Goal: Task Accomplishment & Management: Manage account settings

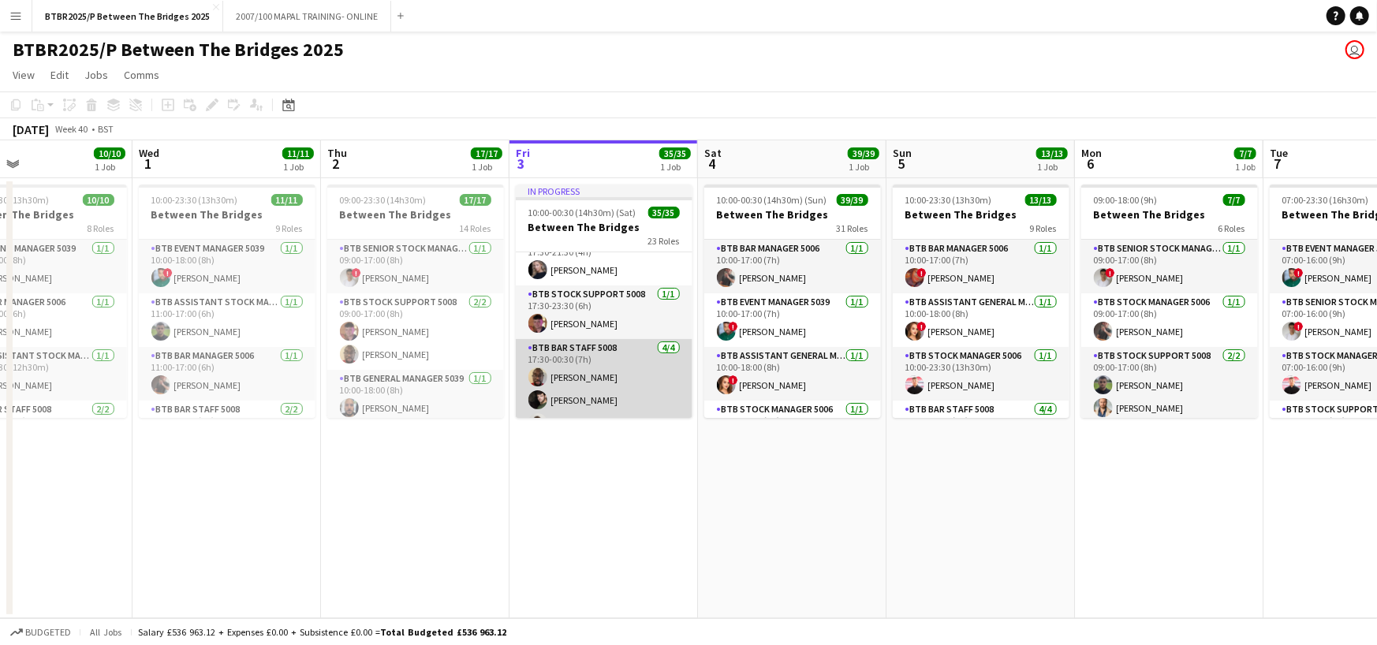
scroll to position [1105, 0]
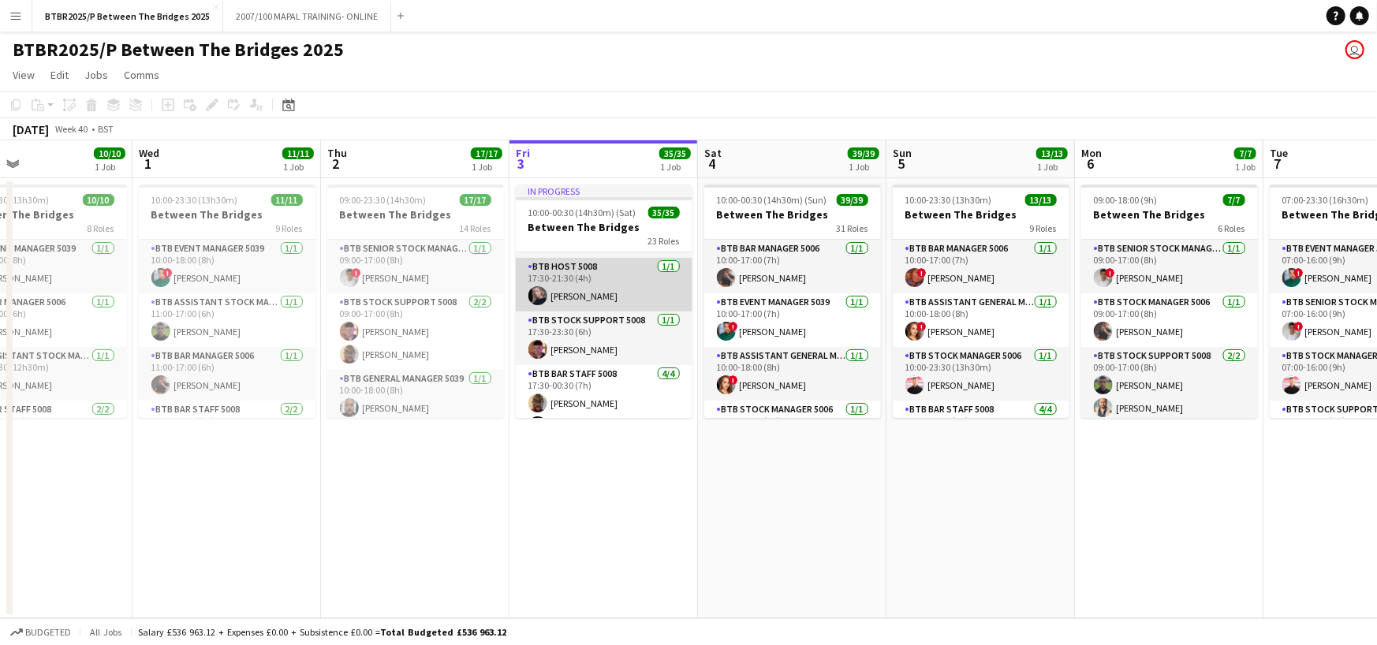
click at [618, 280] on app-card-role "BTB Host 5008 [DATE] 17:30-21:30 (4h) [PERSON_NAME]" at bounding box center [604, 285] width 177 height 54
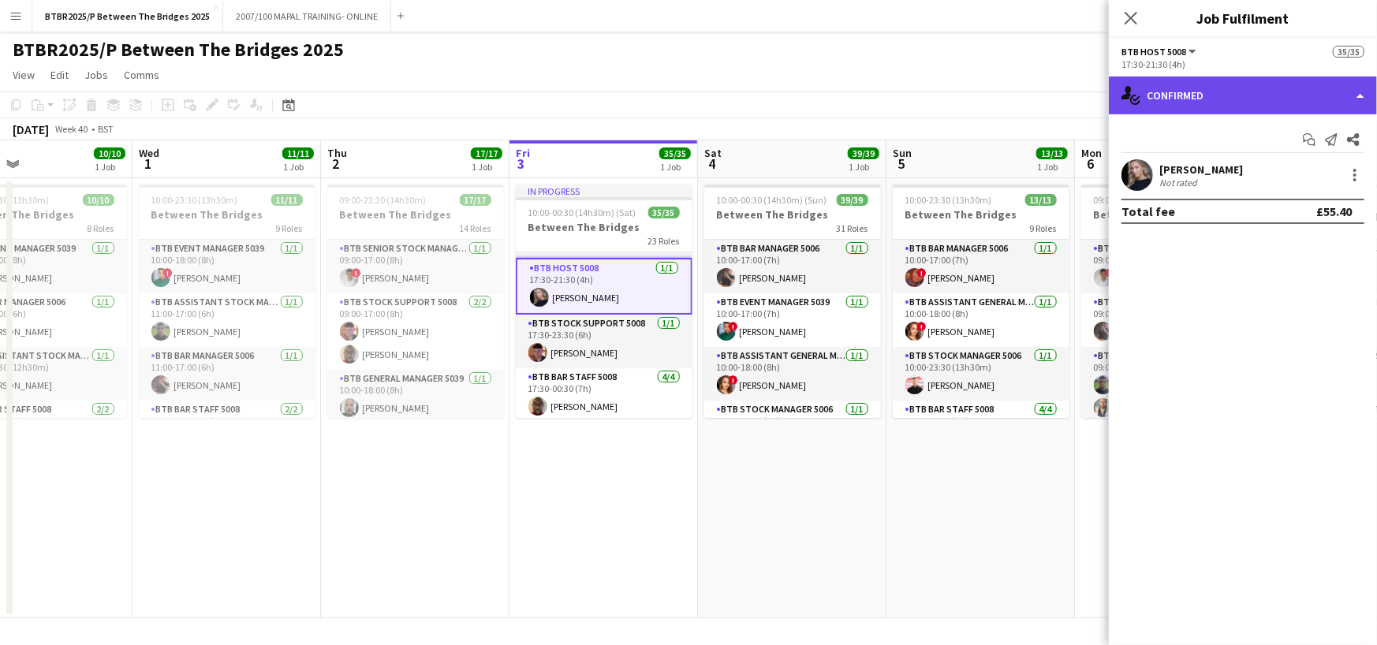
click at [1354, 88] on div "single-neutral-actions-check-2 Confirmed" at bounding box center [1243, 96] width 268 height 38
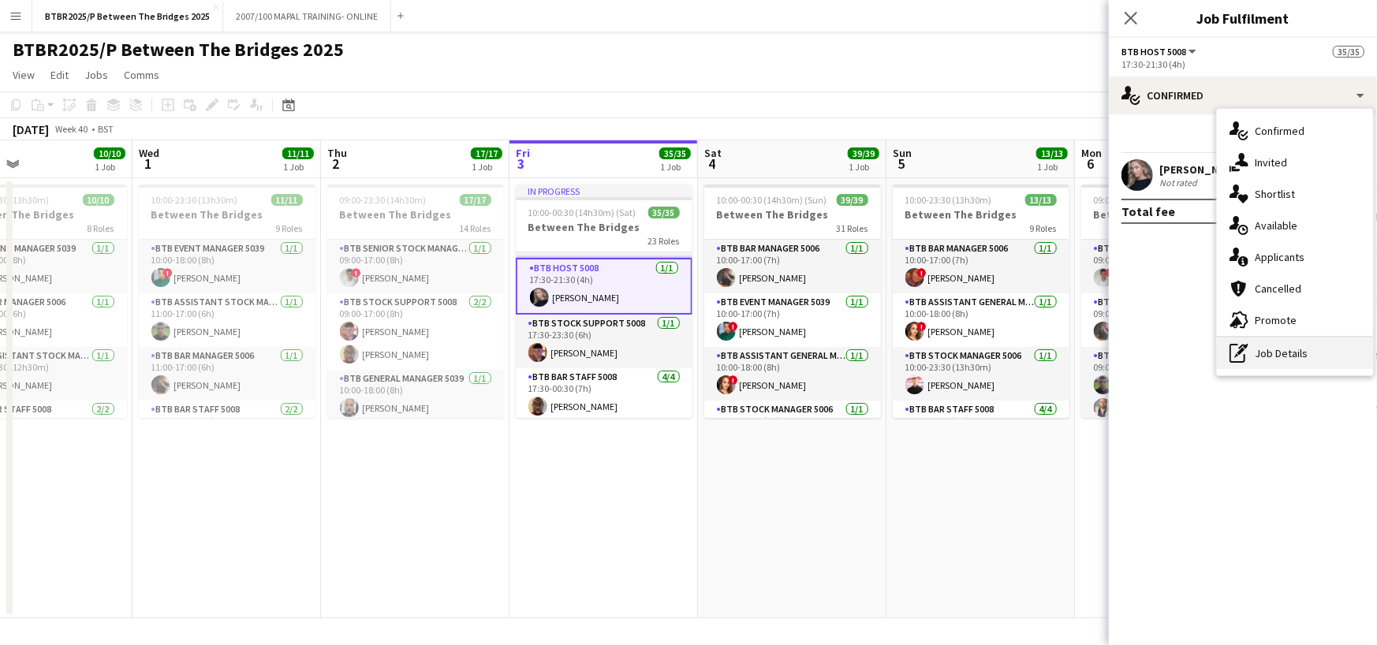
click at [1292, 364] on div "pen-write Job Details" at bounding box center [1295, 354] width 156 height 32
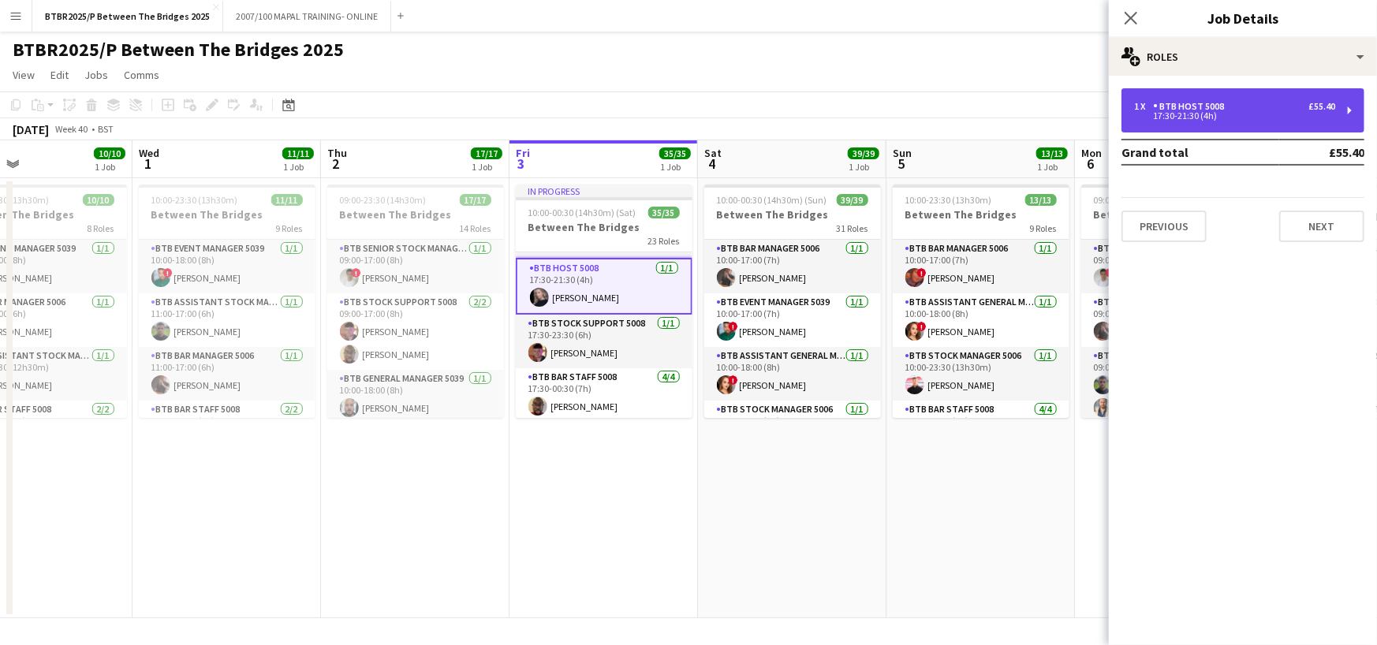
click at [1253, 119] on div "17:30-21:30 (4h)" at bounding box center [1234, 116] width 201 height 8
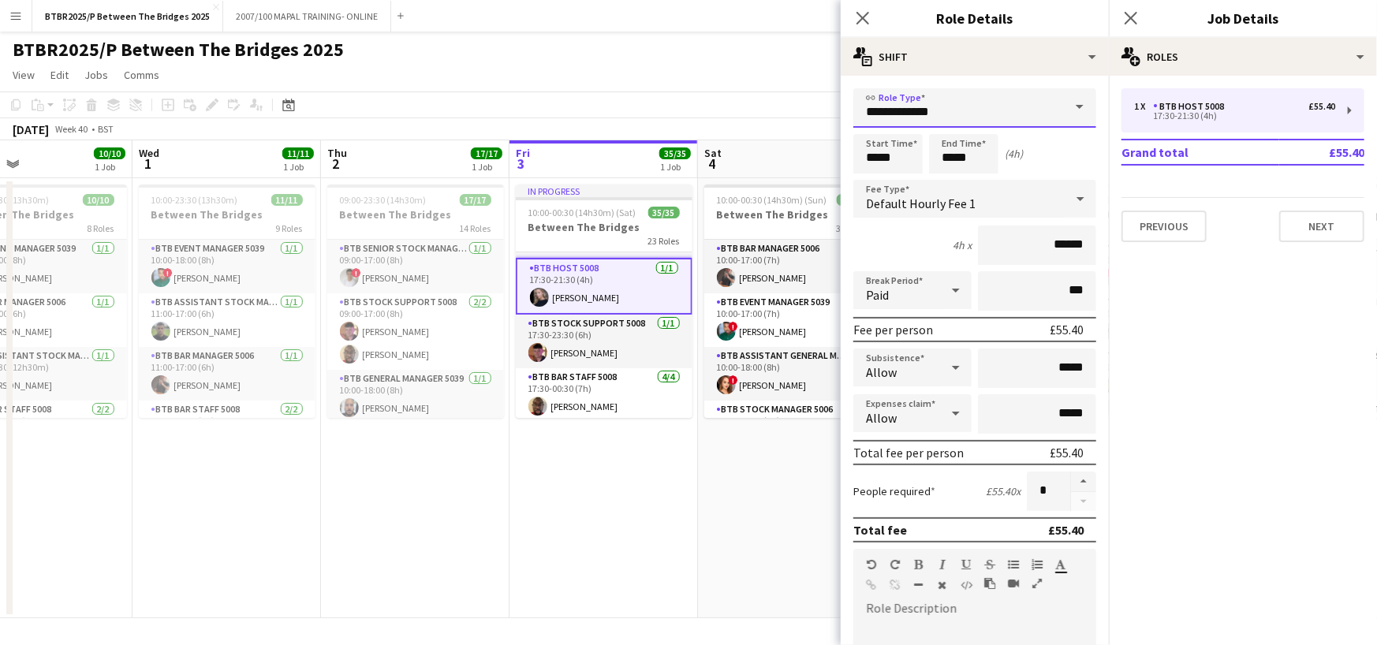
click at [970, 120] on input "**********" at bounding box center [974, 107] width 243 height 39
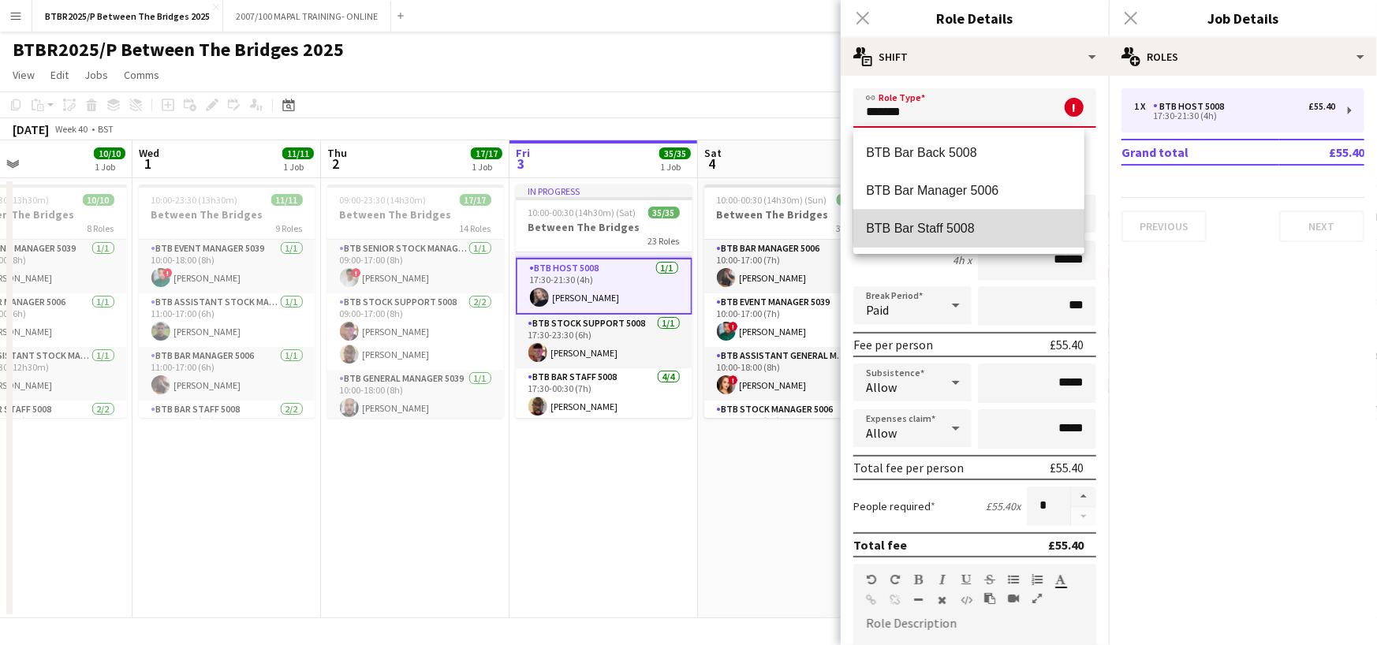
click at [970, 222] on span "BTB Bar Staff 5008" at bounding box center [969, 228] width 206 height 15
type input "**********"
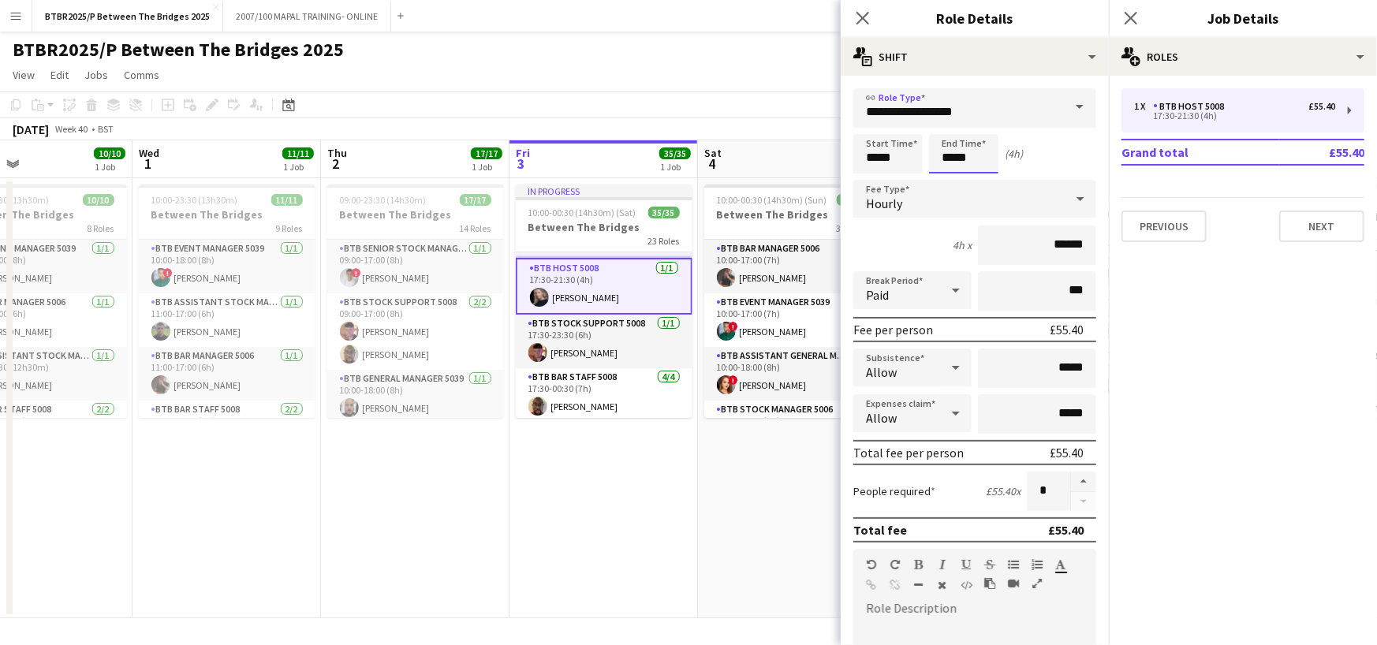
click at [986, 157] on input "*****" at bounding box center [963, 153] width 69 height 39
type input "*****"
click at [804, 73] on app-page-menu "View Day view expanded Day view collapsed Month view Date picker Jump to [DATE]…" at bounding box center [688, 77] width 1377 height 30
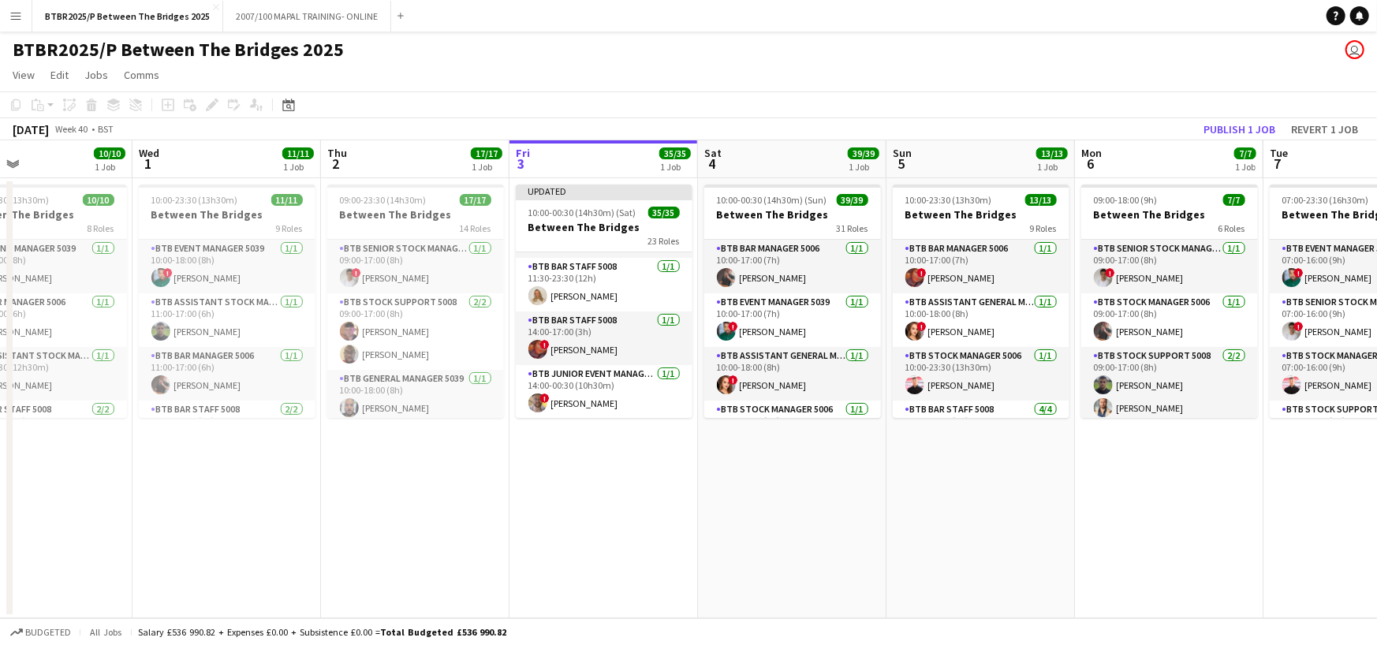
scroll to position [237, 0]
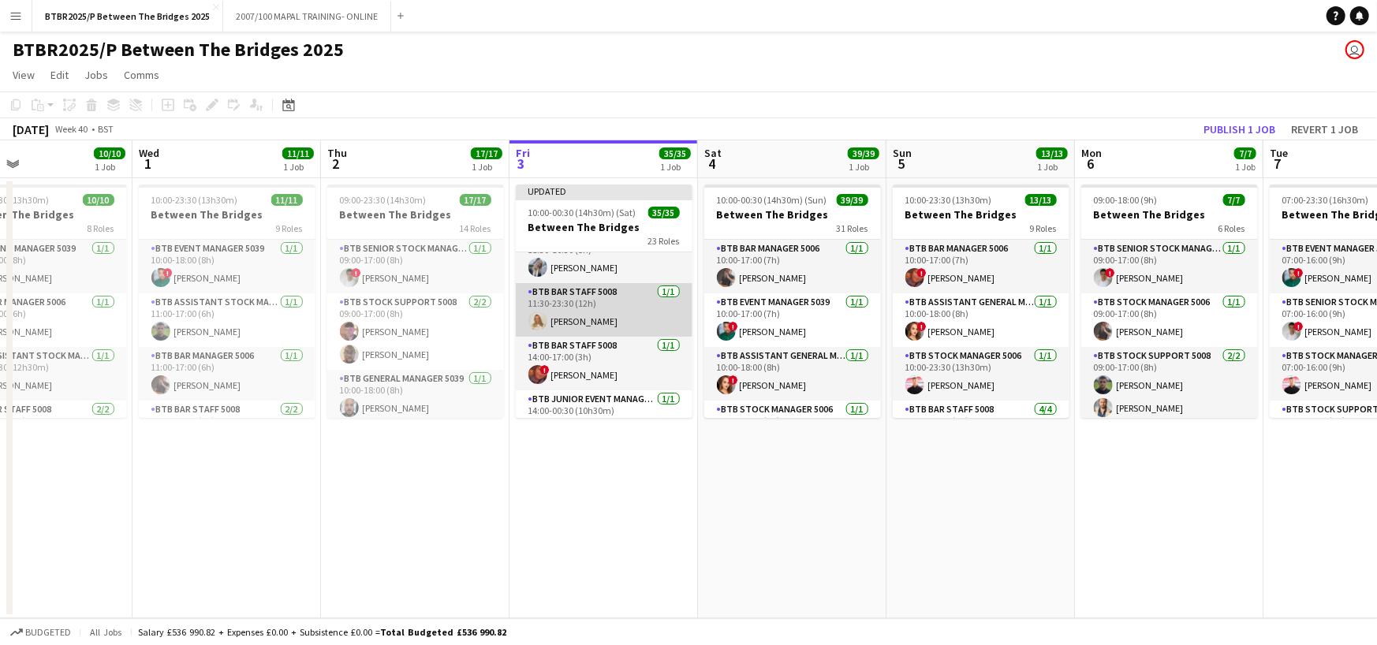
click at [597, 317] on app-card-role "BTB Bar Staff 5008 [DATE] 11:30-23:30 (12h) [PERSON_NAME]" at bounding box center [604, 310] width 177 height 54
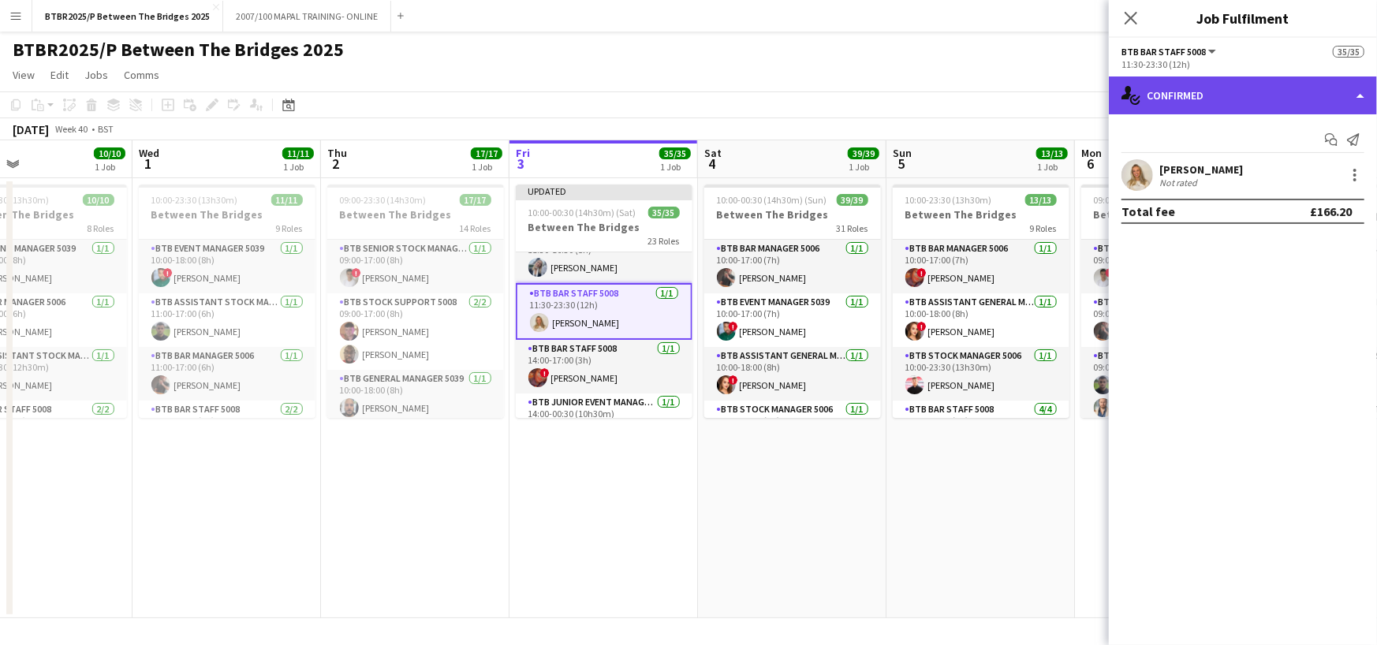
click at [1360, 97] on div "single-neutral-actions-check-2 Confirmed" at bounding box center [1243, 96] width 268 height 38
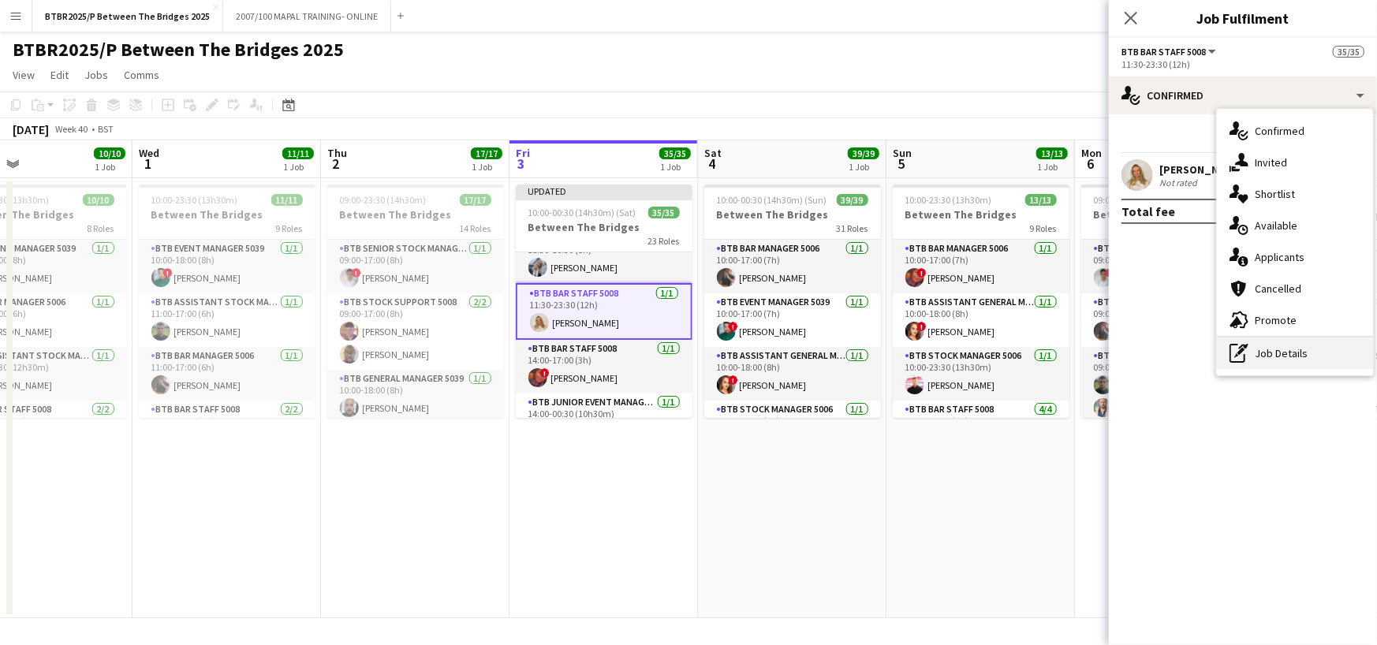
click at [1320, 354] on div "pen-write Job Details" at bounding box center [1295, 354] width 156 height 32
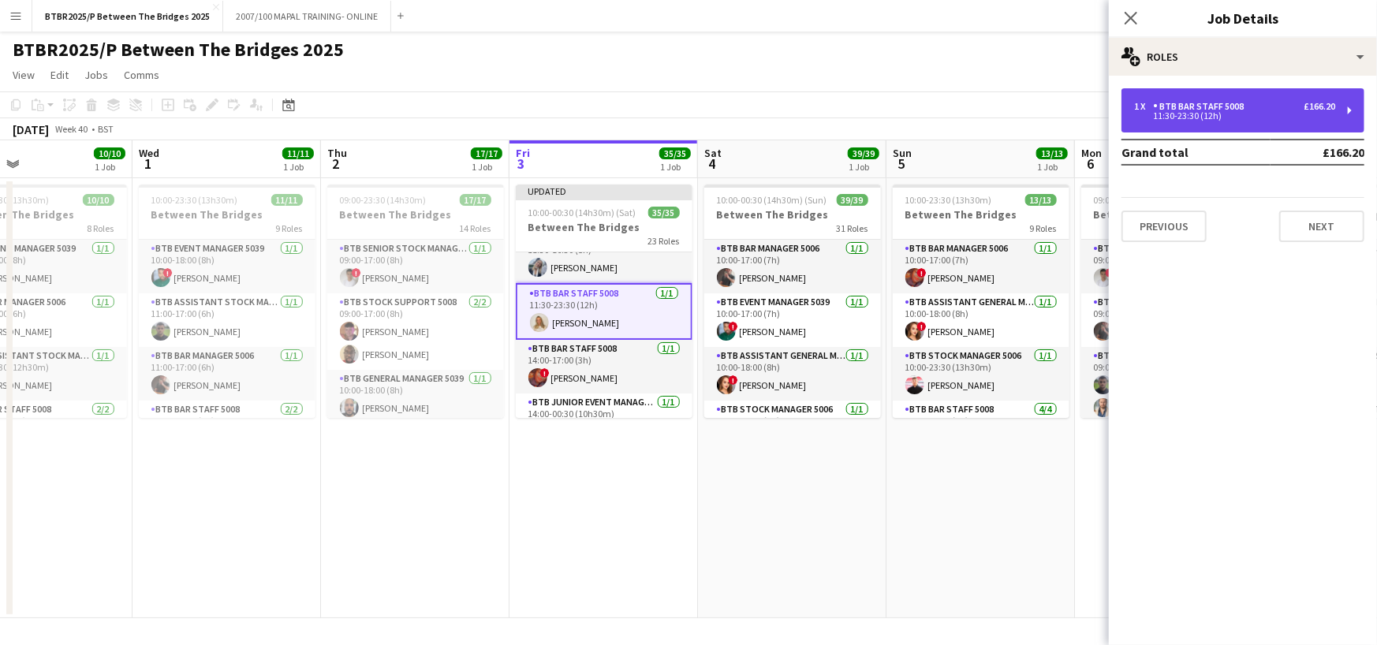
click at [1263, 123] on div "1 x BTB Bar Staff 5008 £166.20 11:30-23:30 (12h)" at bounding box center [1243, 110] width 243 height 44
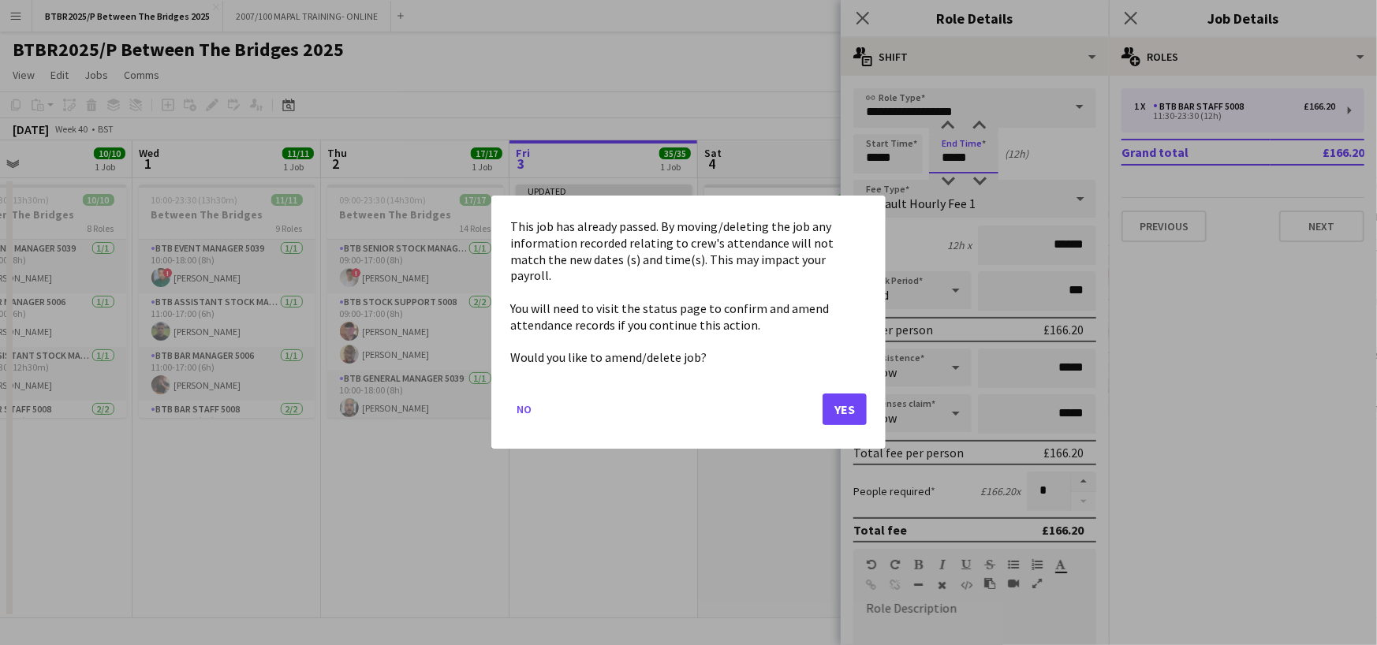
click at [973, 155] on body "Menu Boards Boards Boards All jobs Status Workforce Workforce My Workforce Recr…" at bounding box center [688, 322] width 1377 height 645
click at [852, 394] on button "Yes" at bounding box center [845, 410] width 44 height 32
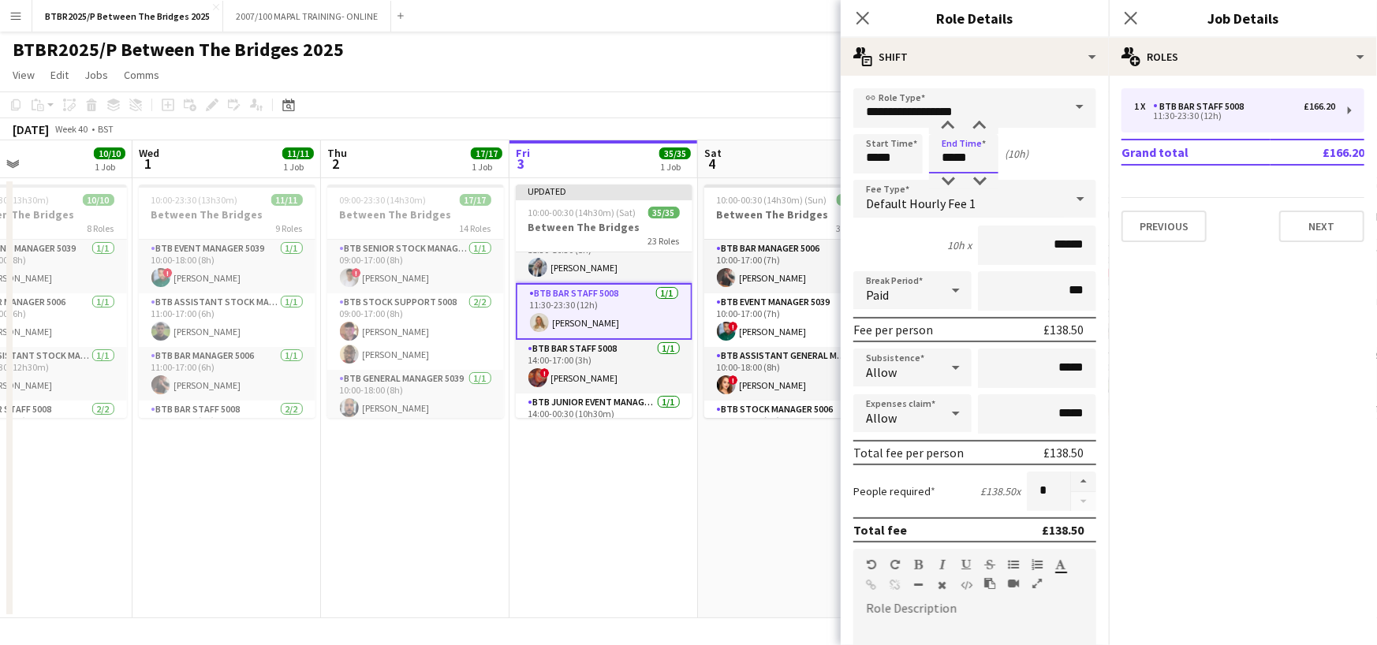
type input "*****"
drag, startPoint x: 825, startPoint y: 67, endPoint x: 833, endPoint y: 71, distance: 8.8
click at [825, 66] on app-page-menu "View Day view expanded Day view collapsed Month view Date picker Jump to [DATE]…" at bounding box center [688, 77] width 1377 height 30
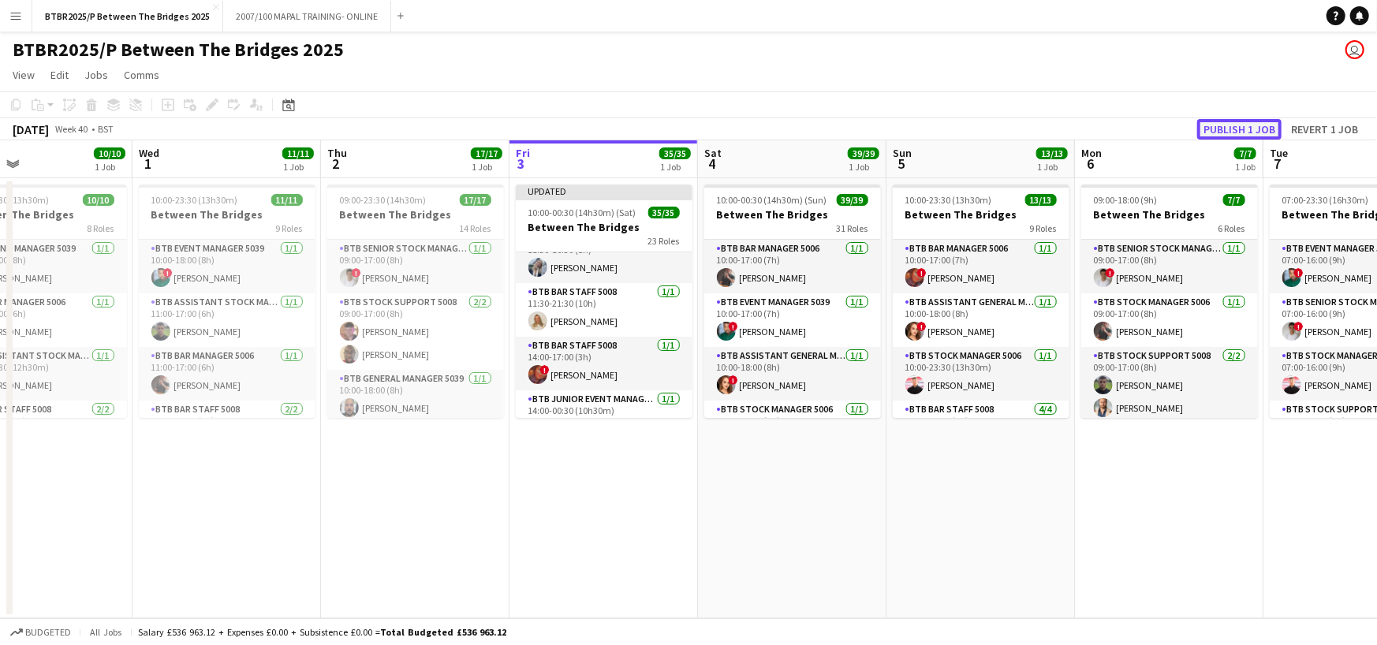
click at [1218, 133] on button "Publish 1 job" at bounding box center [1239, 129] width 84 height 21
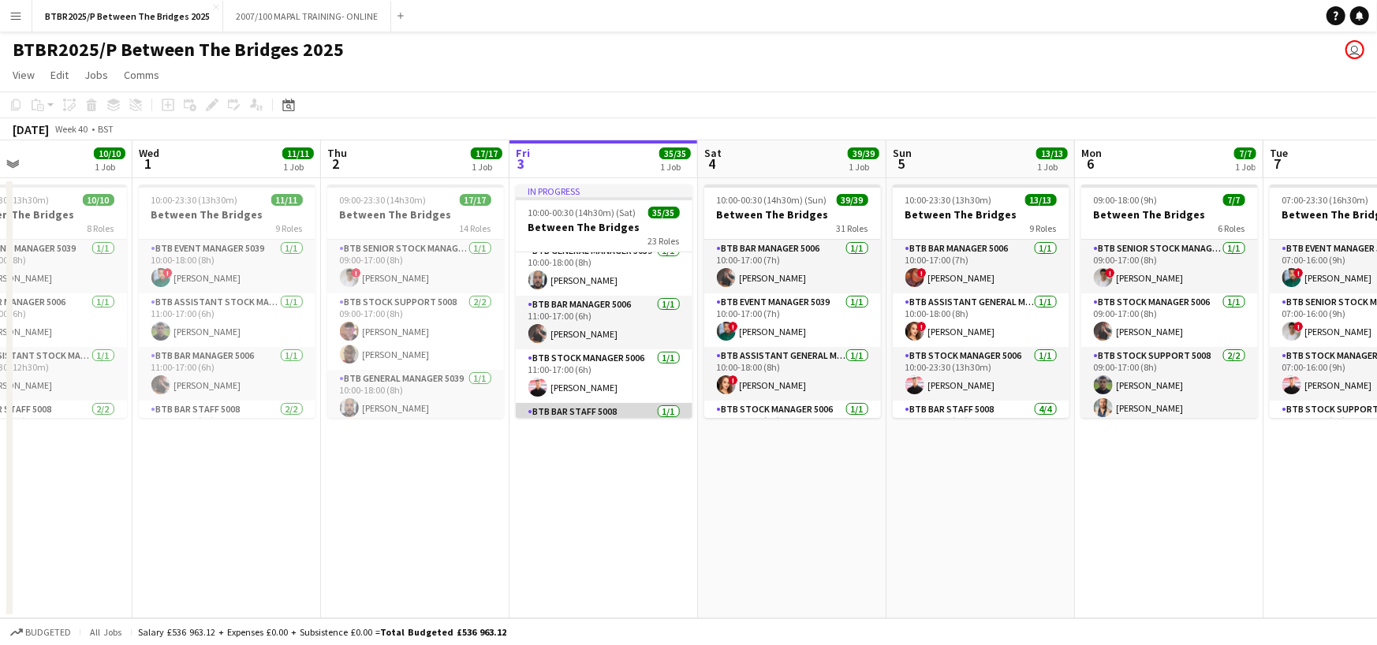
scroll to position [0, 0]
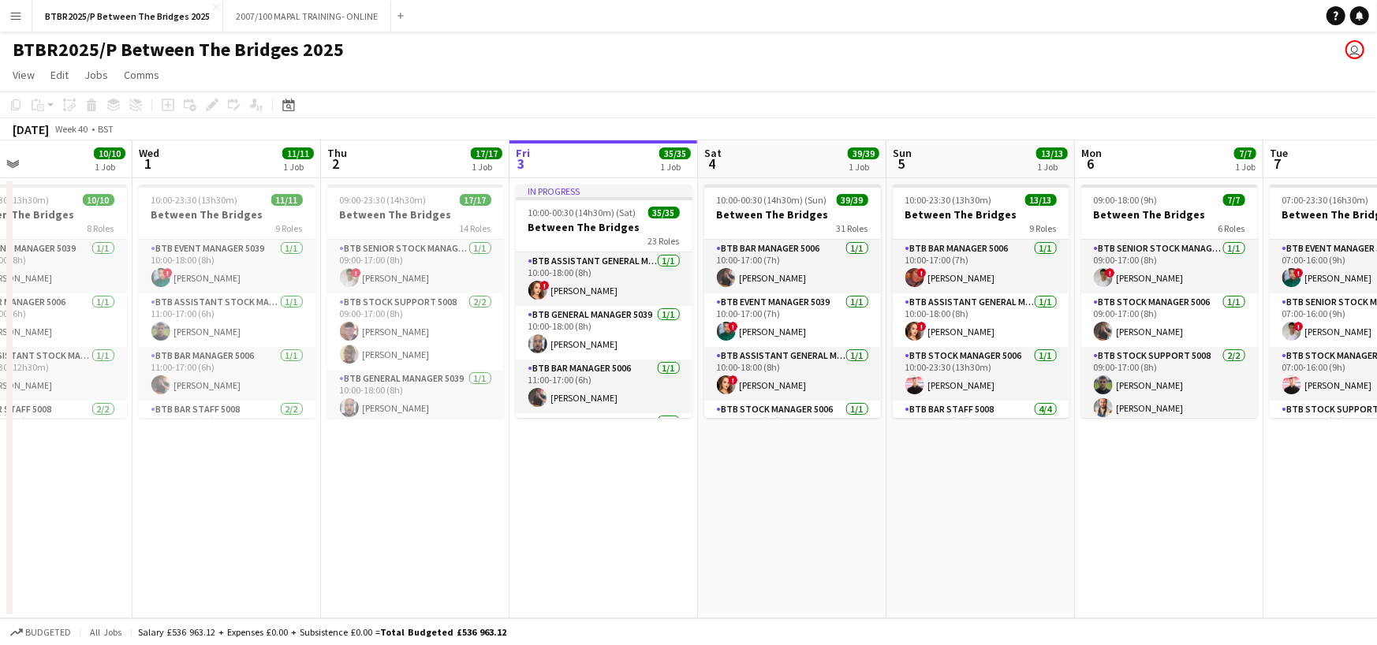
click at [639, 47] on div "BTBR2025/P Between The Bridges 2025 user" at bounding box center [688, 47] width 1377 height 30
click at [643, 50] on div "BTBR2025/P Between The Bridges 2025 user" at bounding box center [688, 47] width 1377 height 30
click at [592, 71] on app-page-menu "View Day view expanded Day view collapsed Month view Date picker Jump to [DATE]…" at bounding box center [688, 77] width 1377 height 30
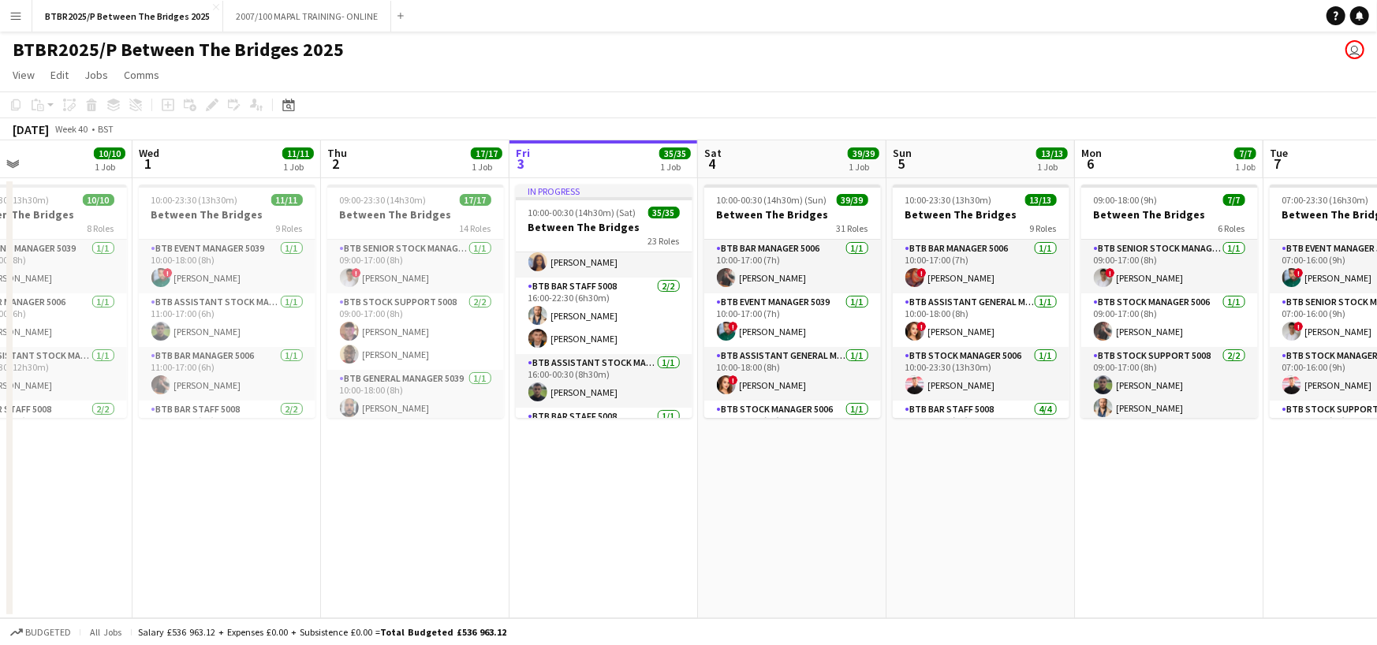
scroll to position [473, 0]
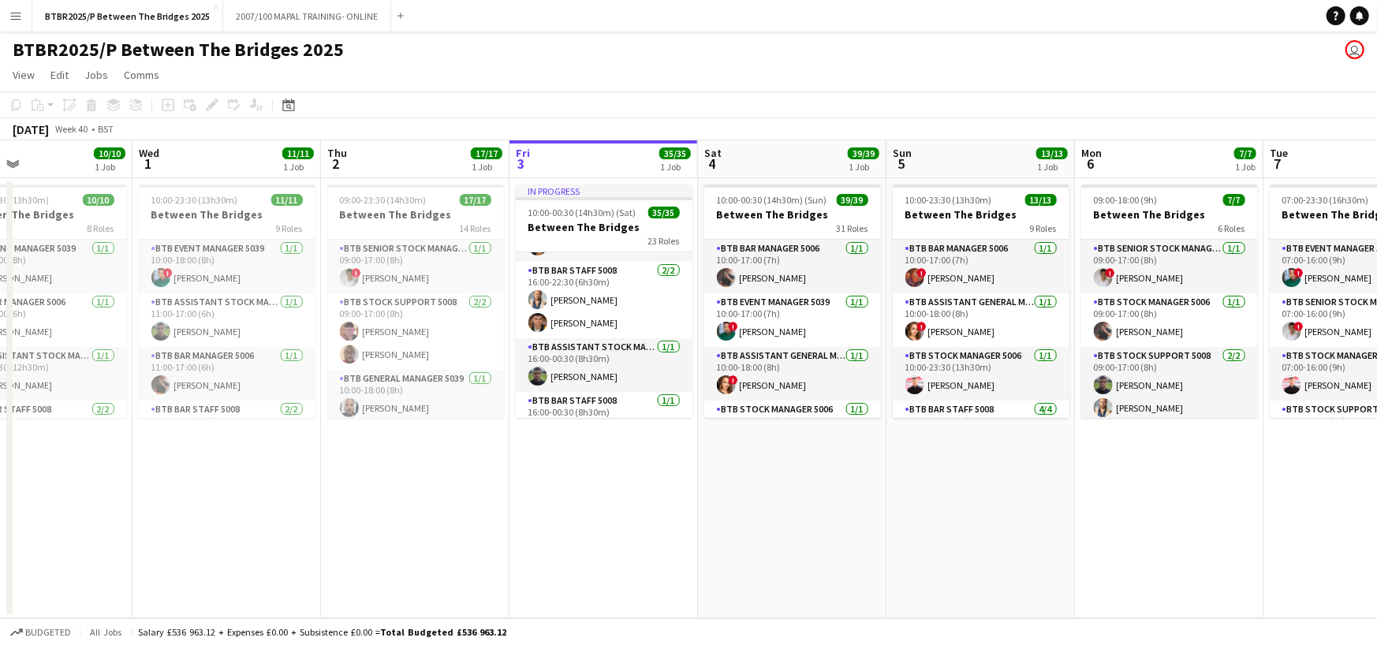
click at [611, 58] on div "BTBR2025/P Between The Bridges 2025 user" at bounding box center [688, 47] width 1377 height 30
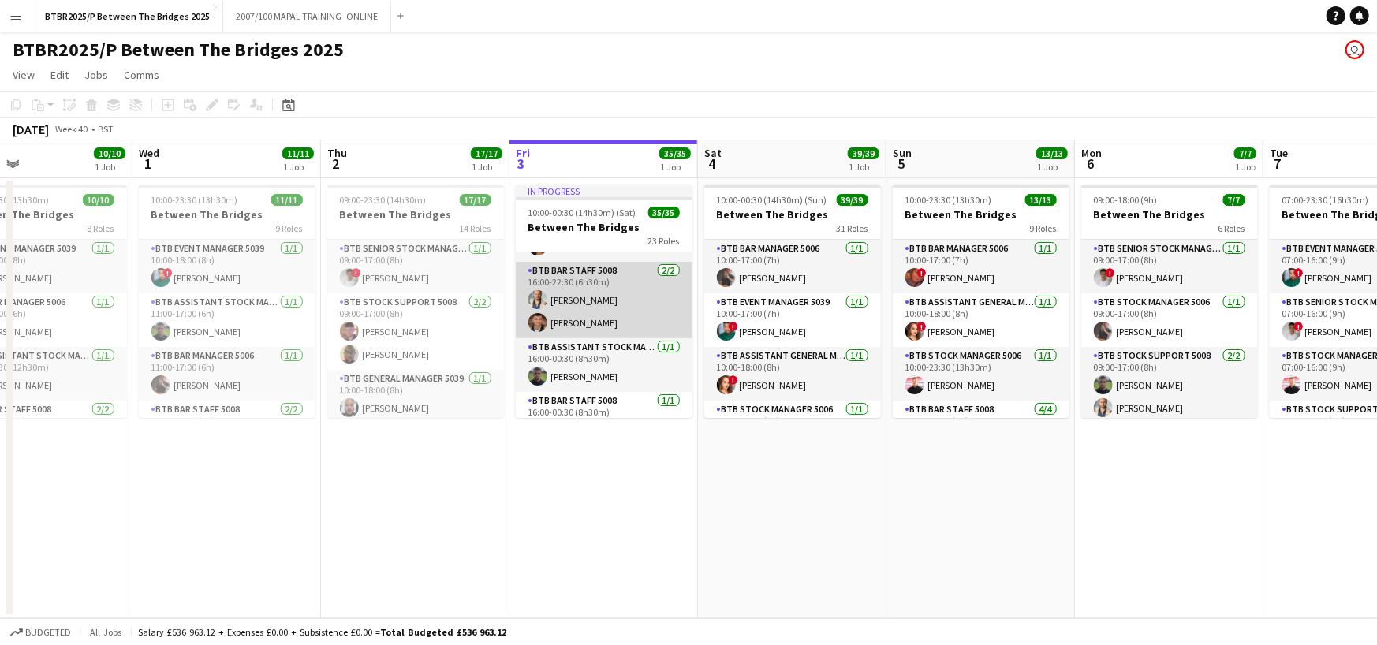
click at [604, 323] on app-card-role "BTB Bar Staff 5008 [DATE] 16:00-22:30 (6h30m) [PERSON_NAME] [PERSON_NAME]" at bounding box center [604, 300] width 177 height 77
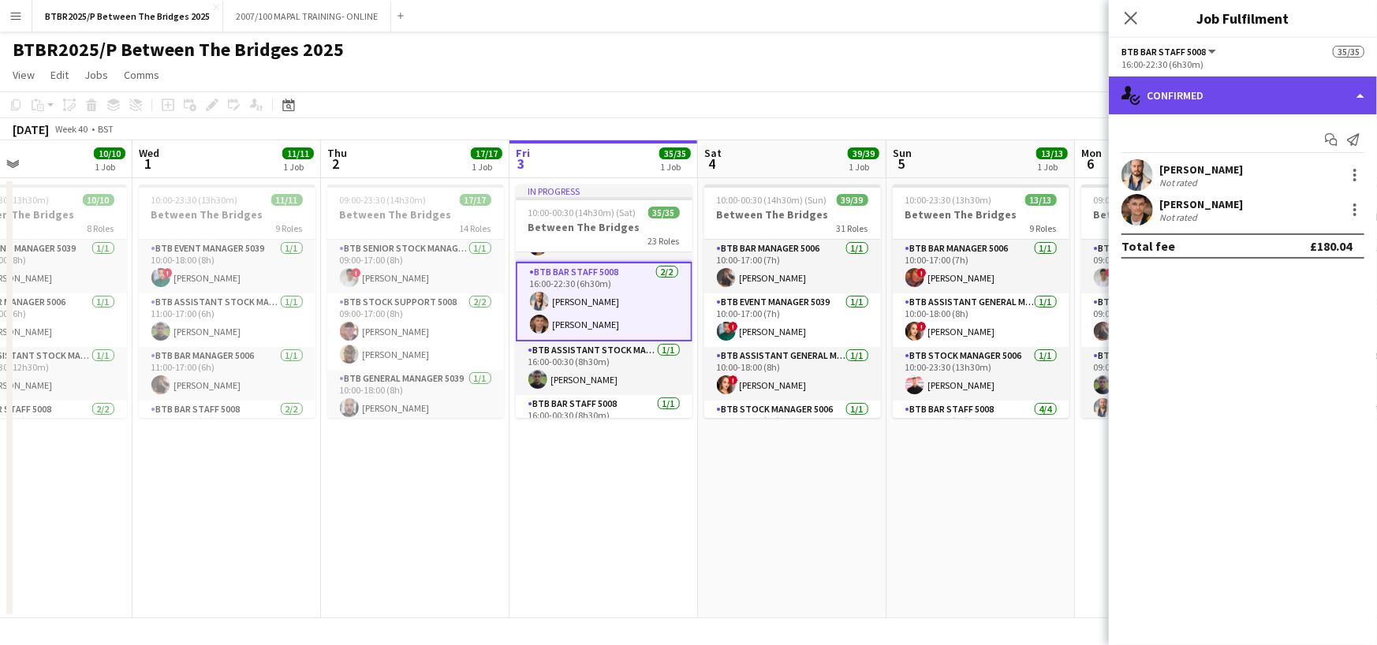
click at [1286, 93] on div "single-neutral-actions-check-2 Confirmed" at bounding box center [1243, 96] width 268 height 38
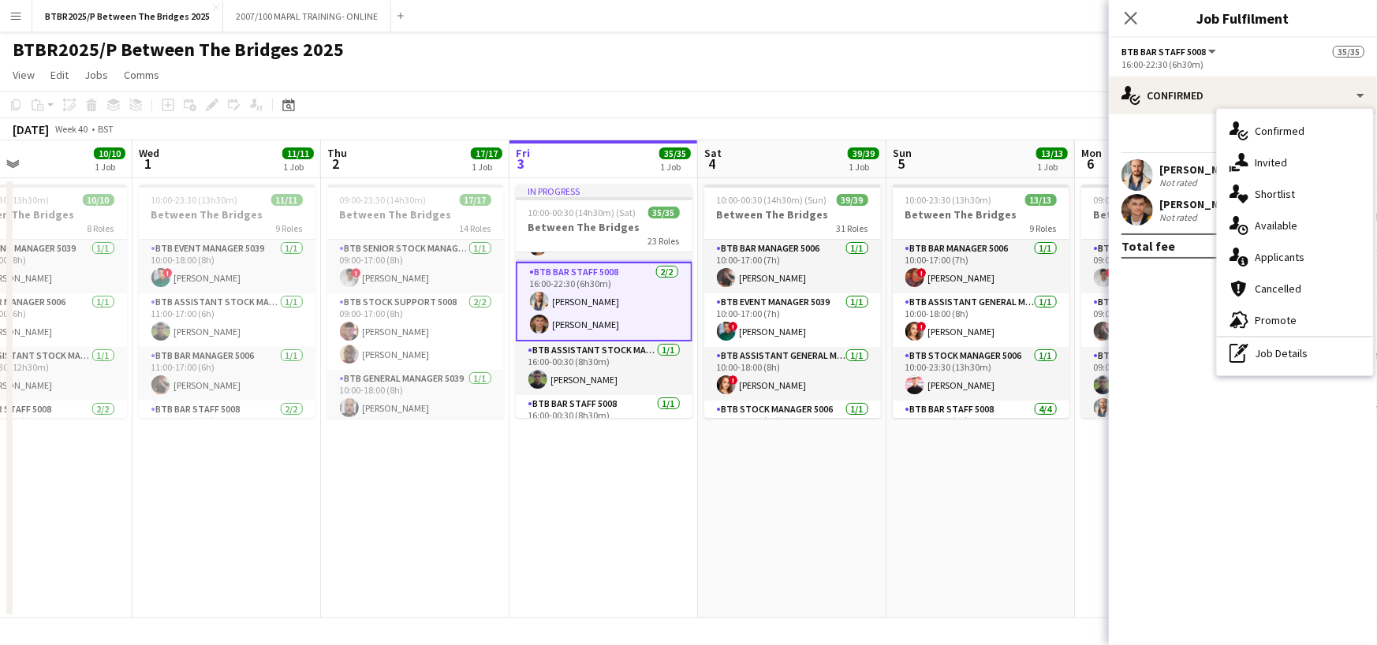
click at [1189, 203] on div "[PERSON_NAME]" at bounding box center [1201, 204] width 84 height 14
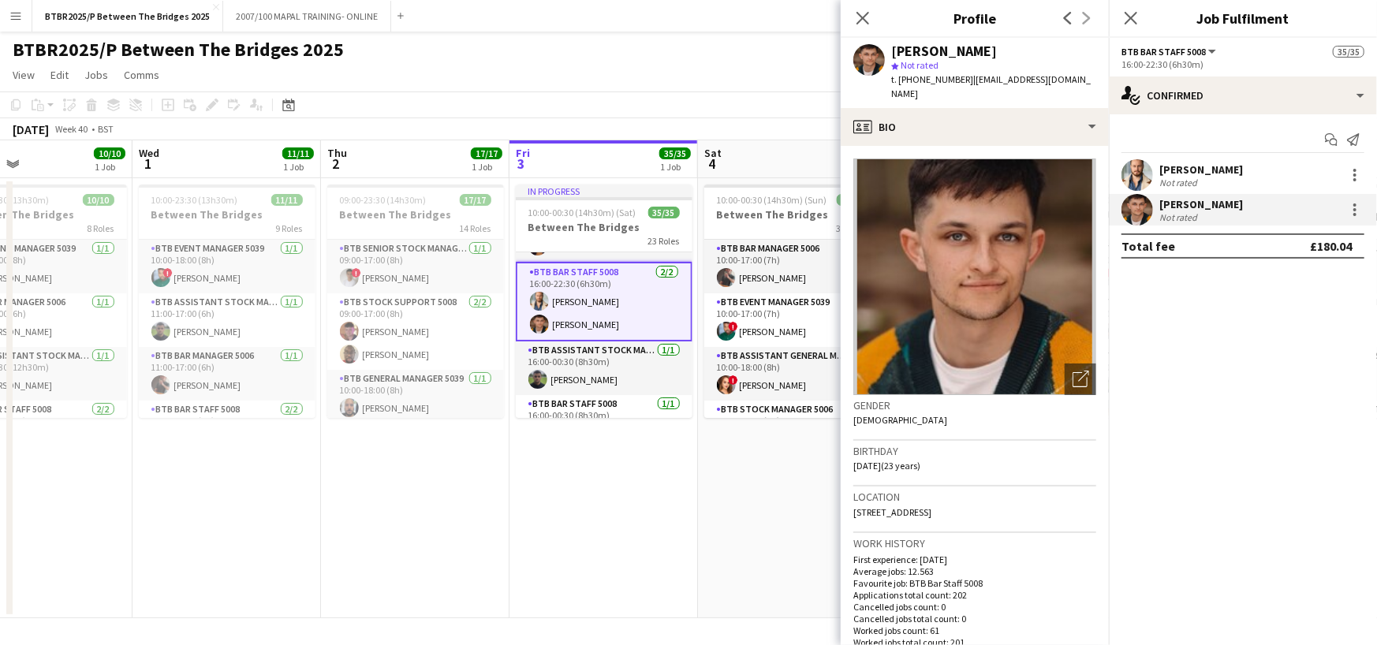
click at [1344, 212] on div at bounding box center [1353, 209] width 22 height 19
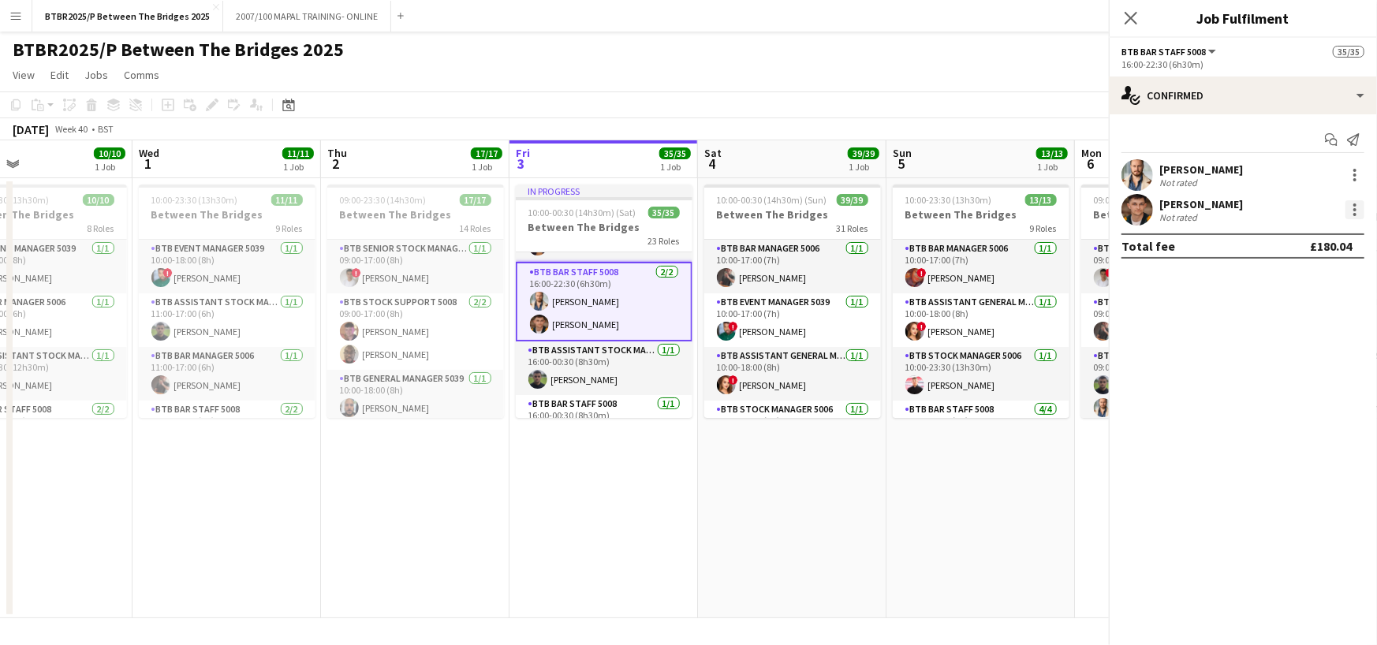
click at [1353, 213] on div at bounding box center [1354, 214] width 3 height 3
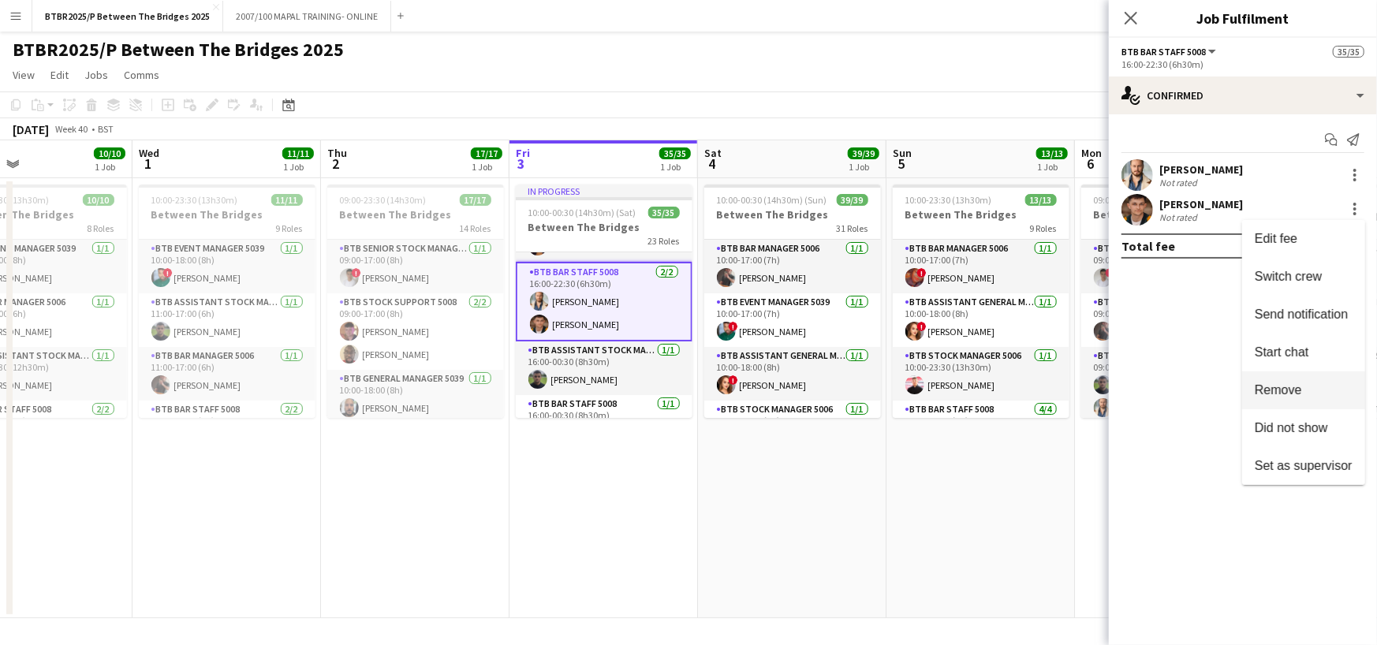
click at [1299, 388] on span "Remove" at bounding box center [1304, 390] width 98 height 14
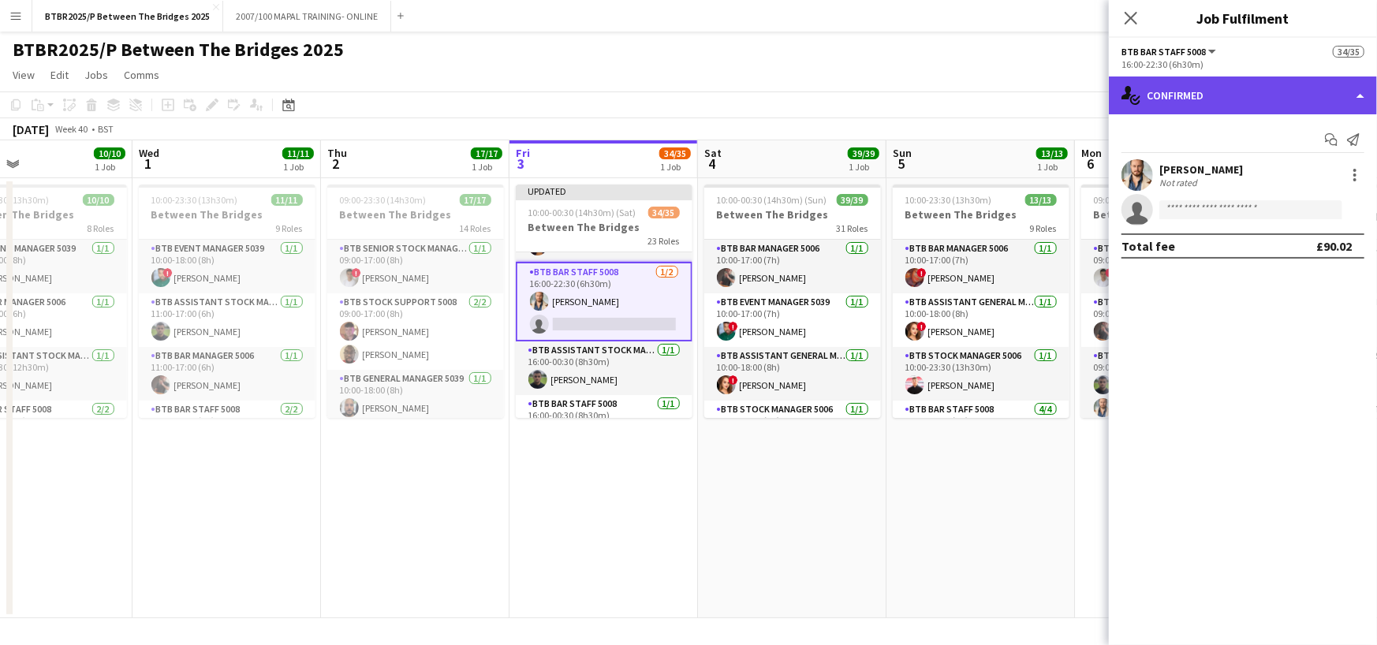
click at [1338, 101] on div "single-neutral-actions-check-2 Confirmed" at bounding box center [1243, 96] width 268 height 38
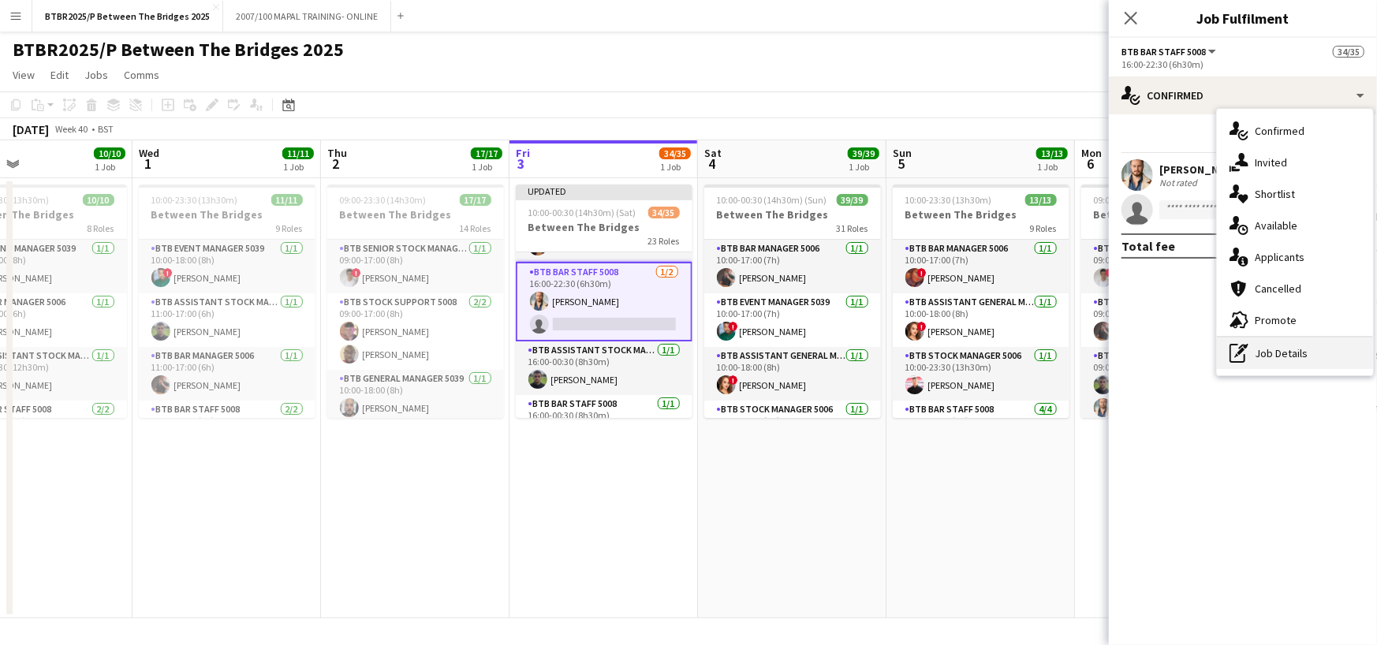
click at [1317, 351] on div "pen-write Job Details" at bounding box center [1295, 354] width 156 height 32
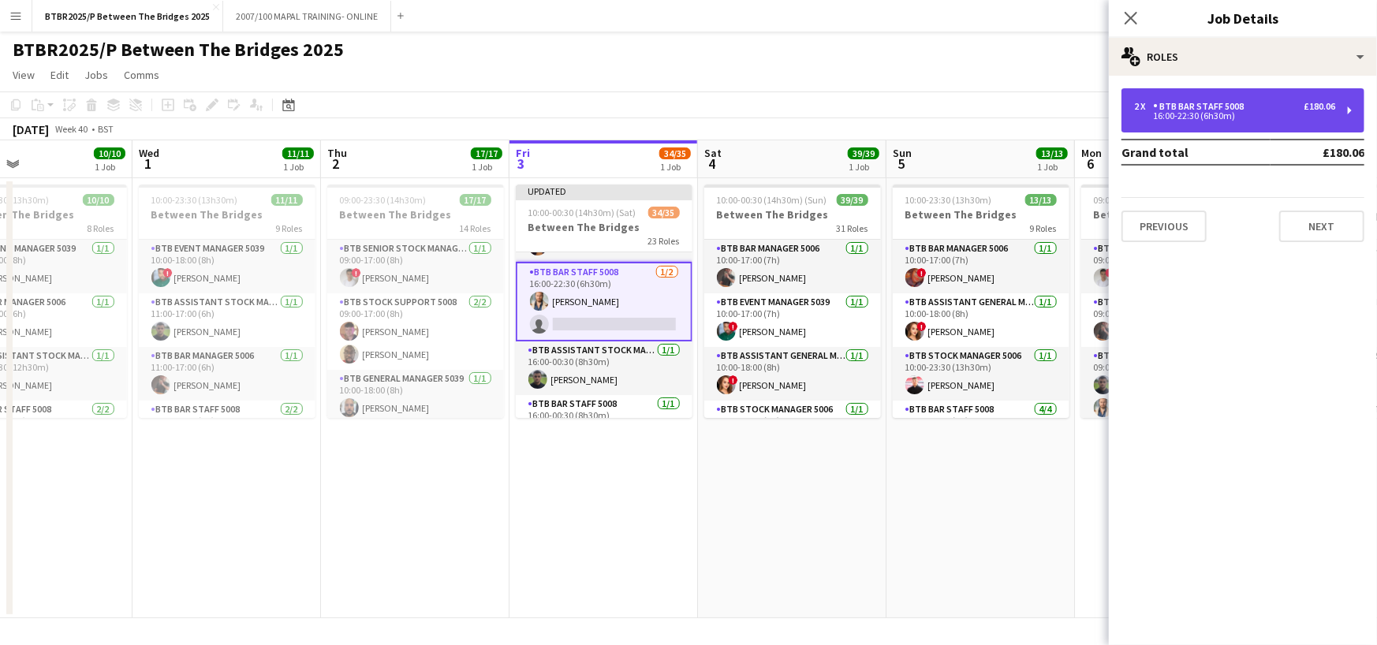
click at [1264, 104] on div "2 x BTB Bar Staff 5008 £180.06" at bounding box center [1234, 106] width 201 height 11
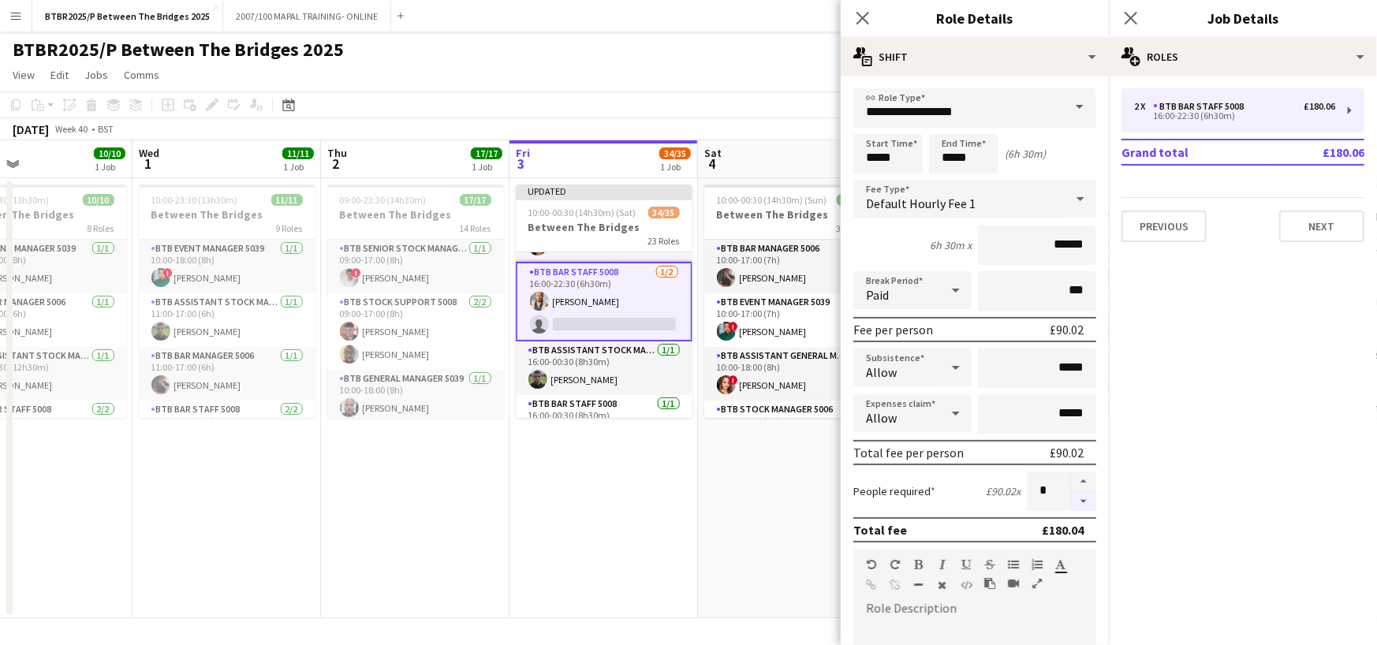
click at [1075, 500] on button "button" at bounding box center [1083, 502] width 25 height 20
type input "*"
click at [745, 84] on app-page-menu "View Day view expanded Day view collapsed Month view Date picker Jump to [DATE]…" at bounding box center [688, 77] width 1377 height 30
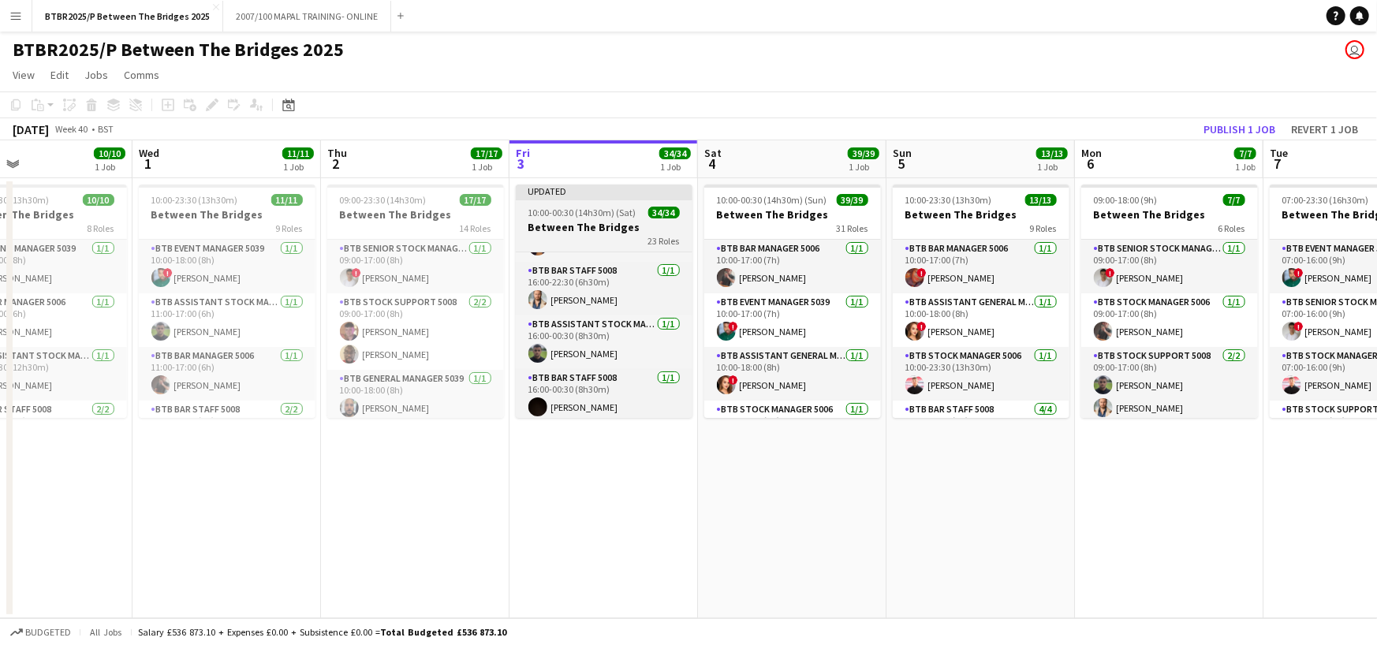
click at [617, 235] on div "23 Roles" at bounding box center [604, 240] width 177 height 13
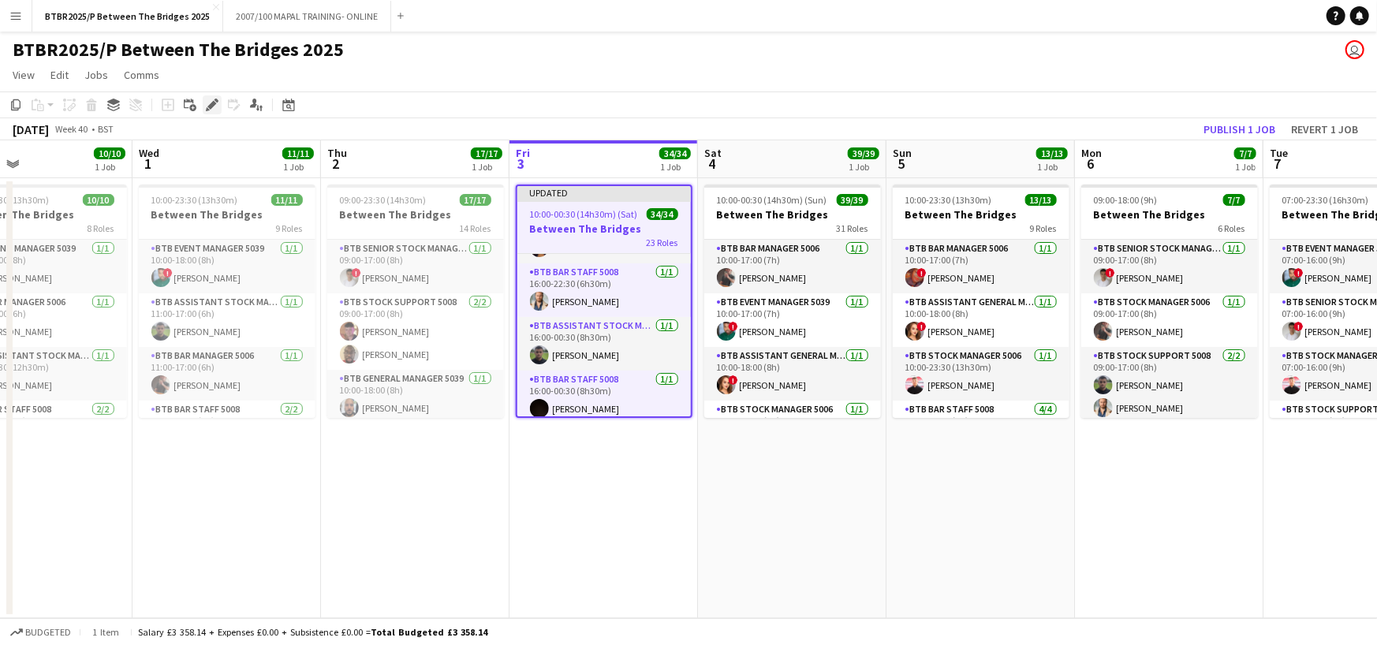
click at [210, 106] on icon at bounding box center [211, 105] width 9 height 9
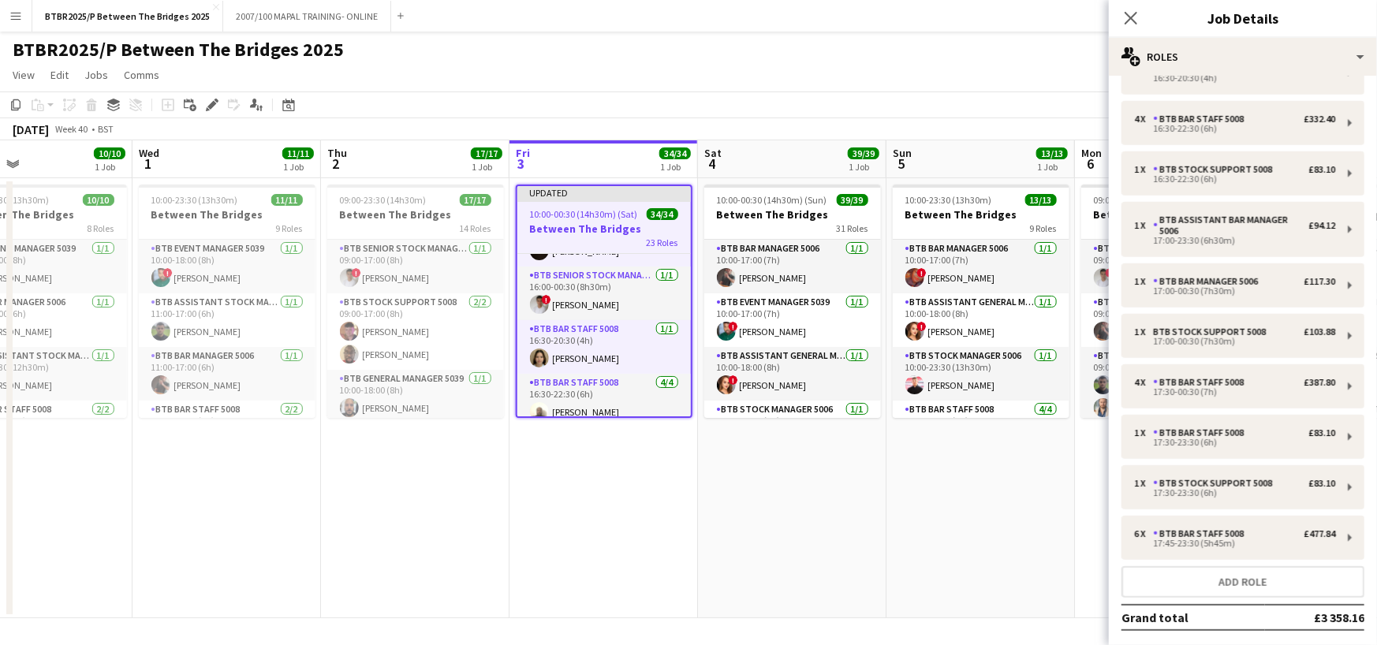
scroll to position [812, 0]
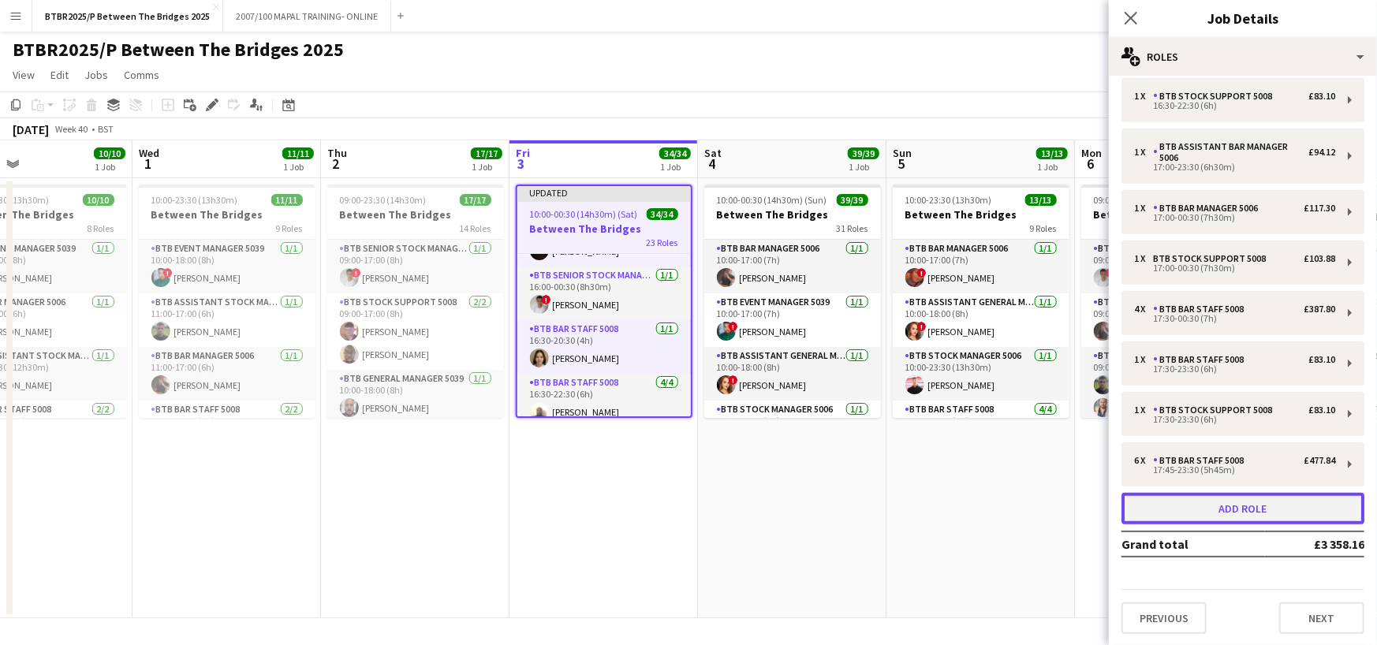
click at [1246, 512] on button "Add role" at bounding box center [1243, 509] width 243 height 32
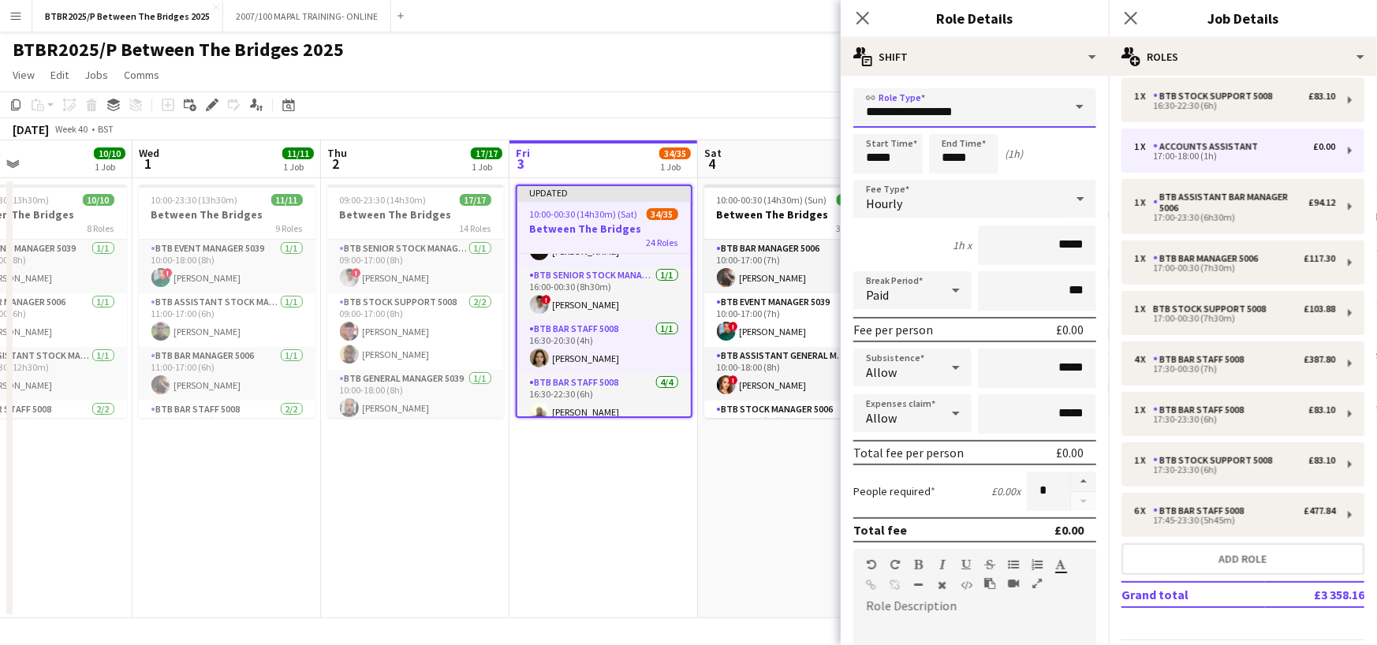
click at [990, 114] on input "**********" at bounding box center [974, 107] width 243 height 39
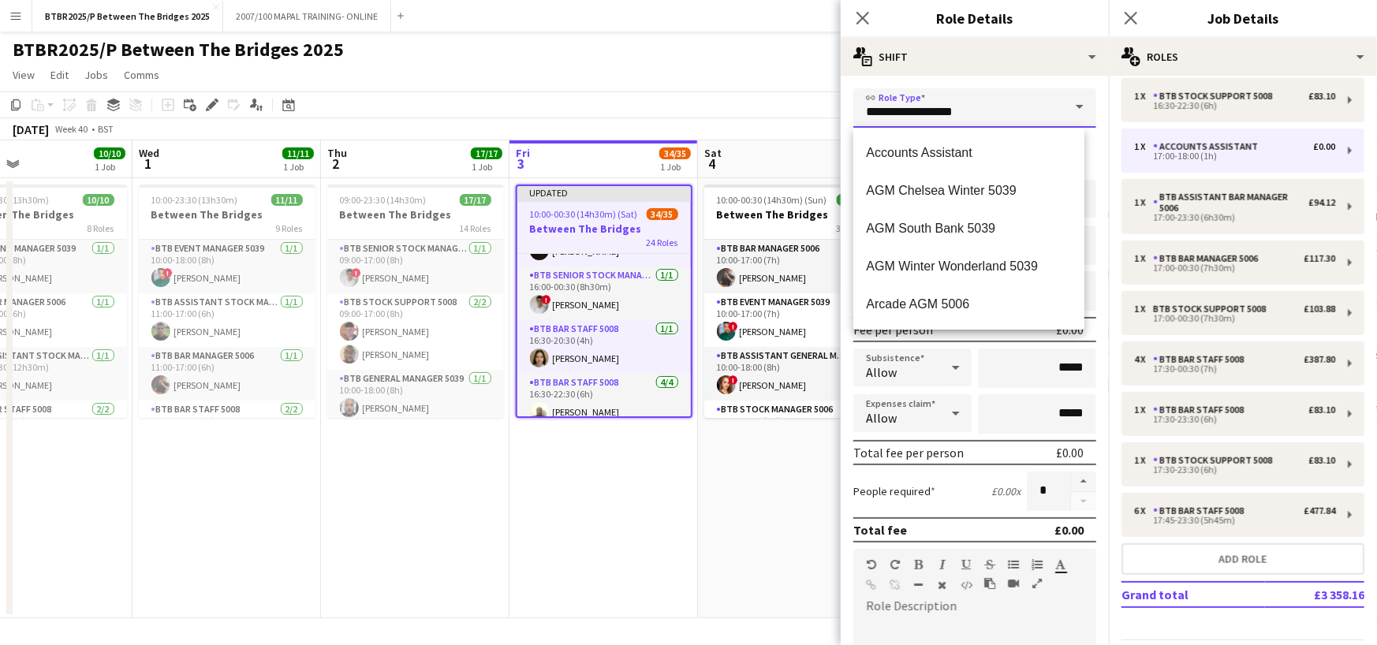
click at [990, 114] on input "**********" at bounding box center [974, 107] width 243 height 39
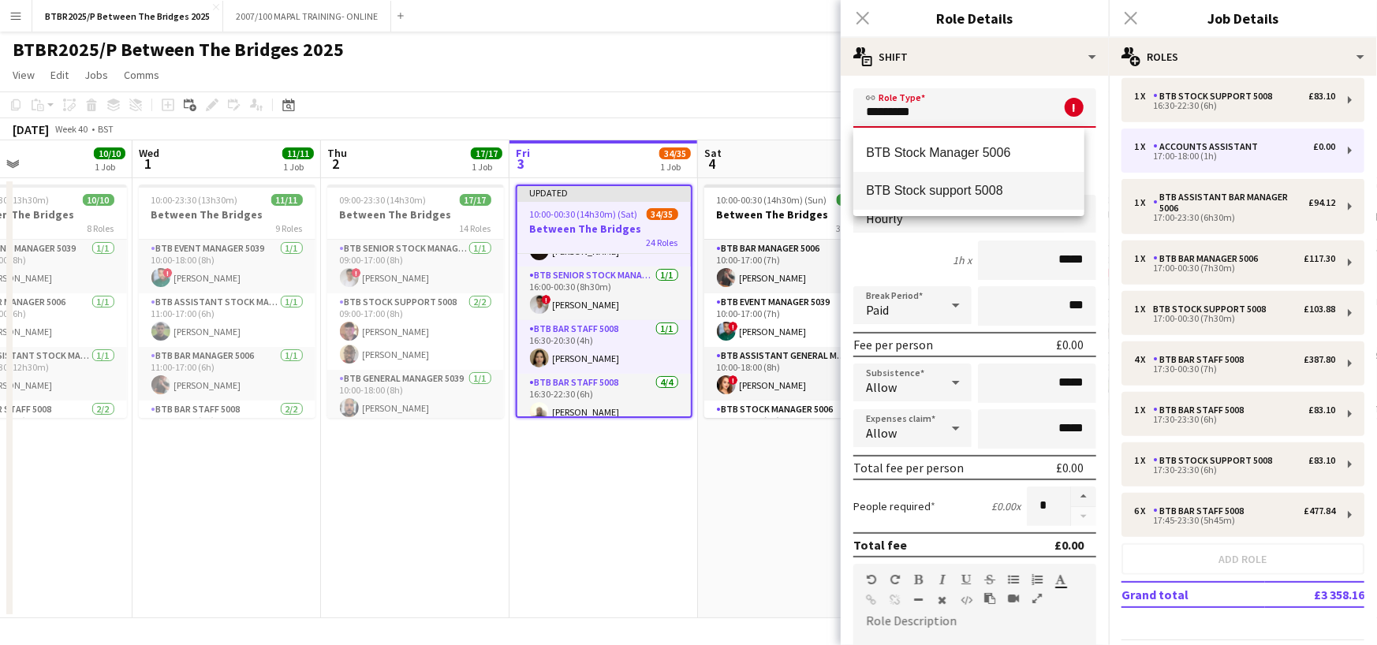
click at [1002, 194] on span "BTB Stock support 5008" at bounding box center [969, 190] width 206 height 15
type input "**********"
type input "******"
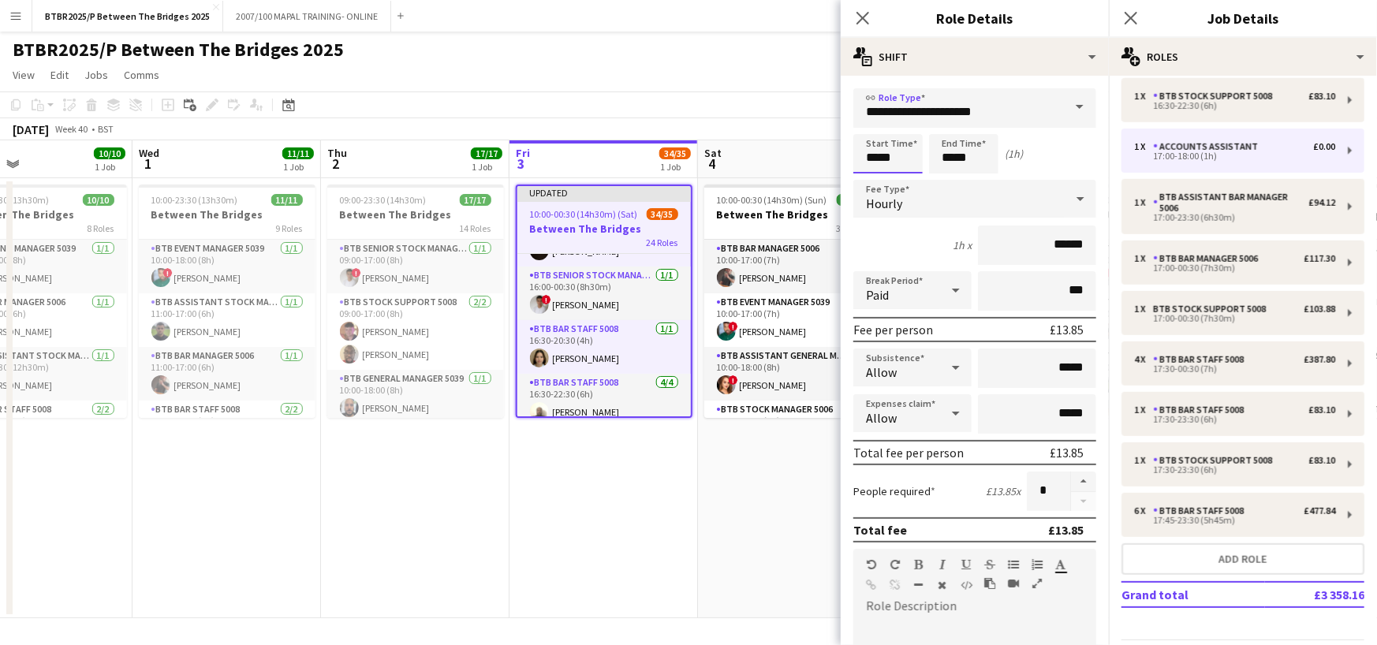
click at [905, 153] on input "*****" at bounding box center [887, 153] width 69 height 39
type input "*****"
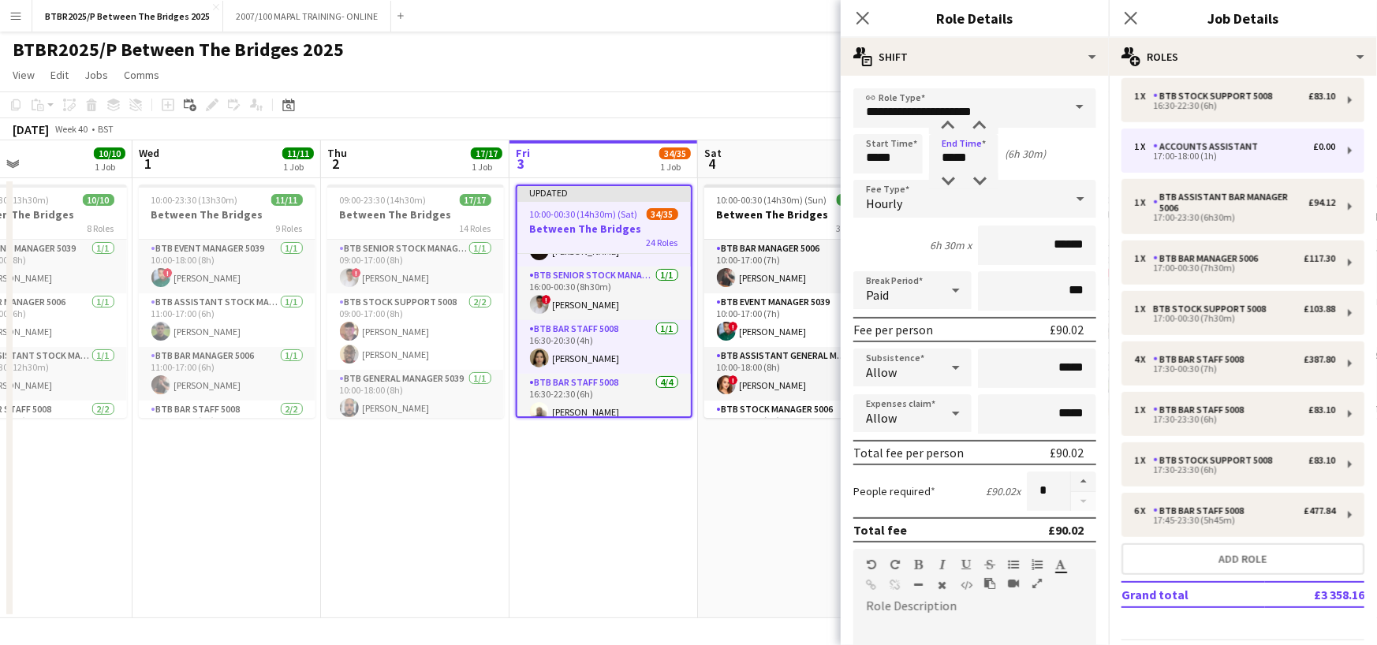
click at [741, 53] on div "BTBR2025/P Between The Bridges 2025 user" at bounding box center [688, 47] width 1377 height 30
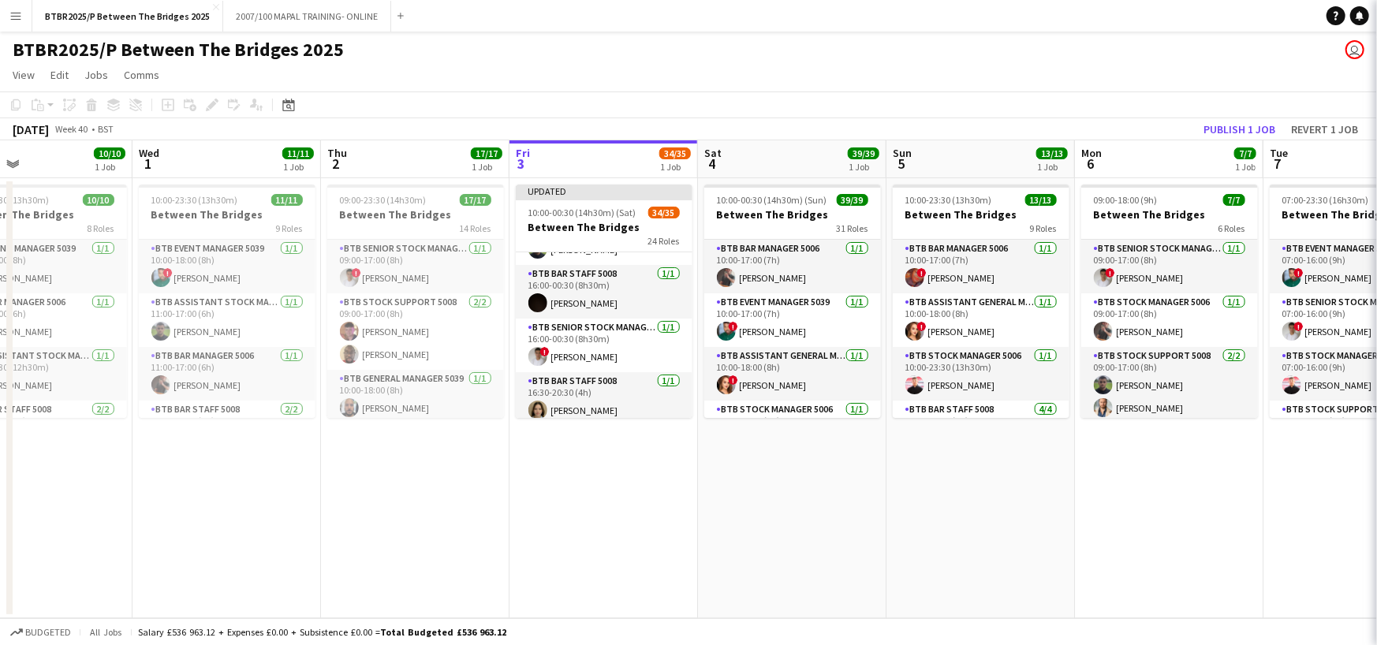
scroll to position [684, 0]
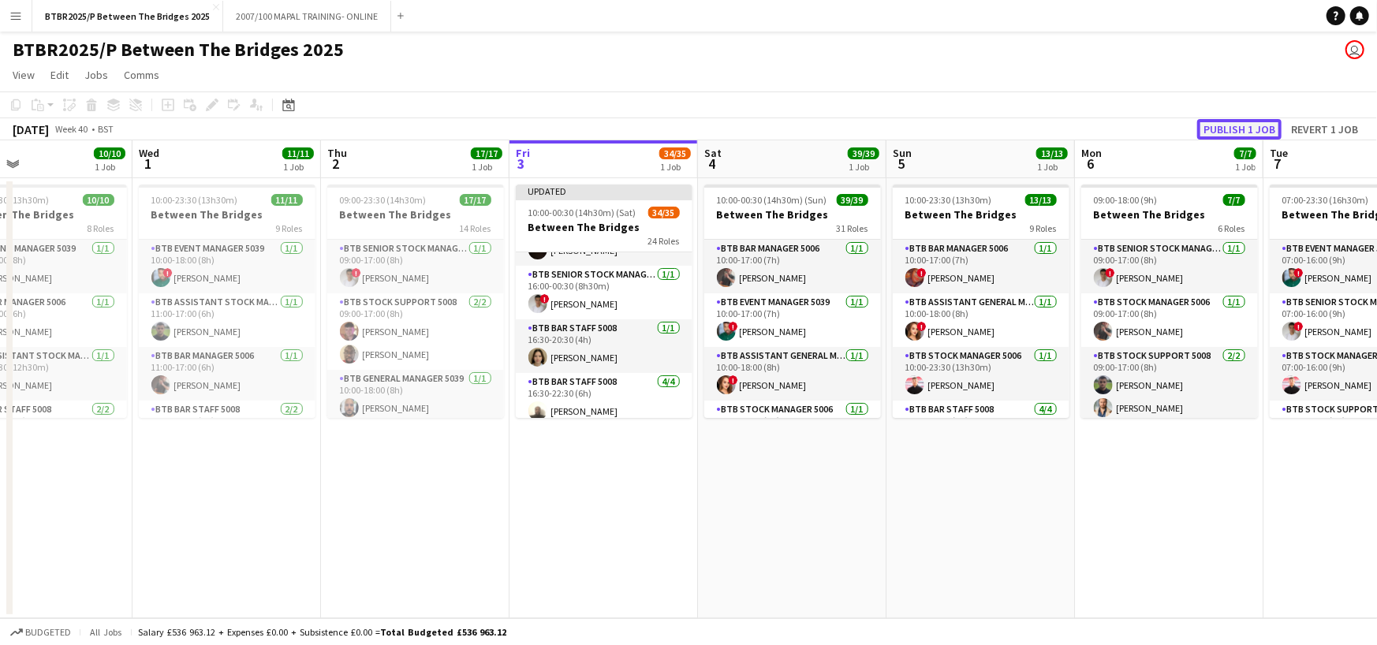
click at [1226, 120] on button "Publish 1 job" at bounding box center [1239, 129] width 84 height 21
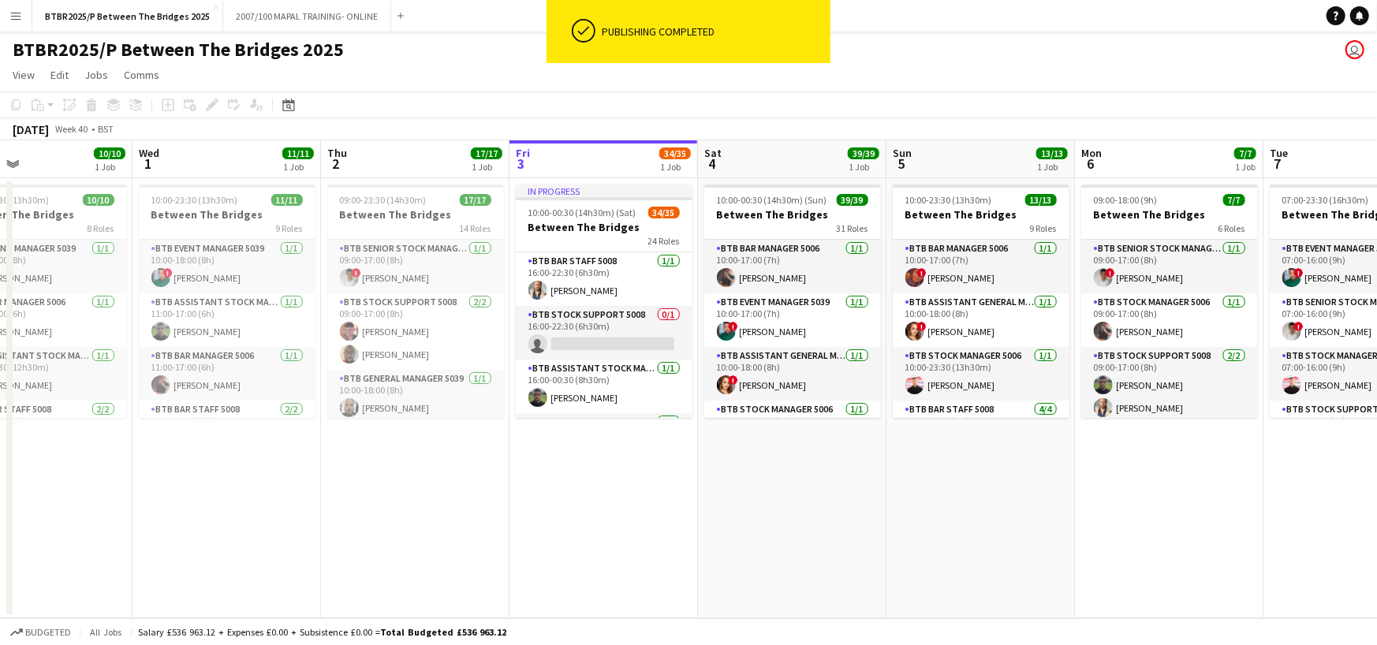
scroll to position [447, 0]
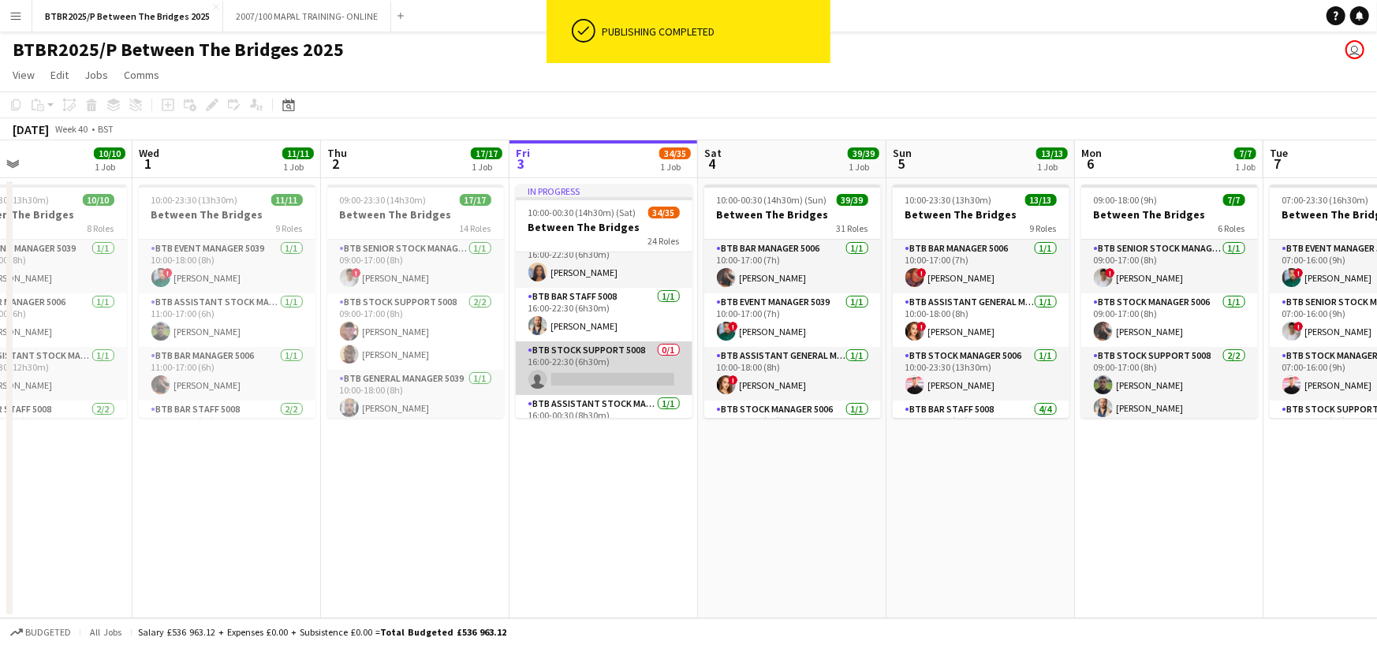
click at [626, 375] on app-card-role "BTB Stock support 5008 0/1 16:00-22:30 (6h30m) single-neutral-actions" at bounding box center [604, 369] width 177 height 54
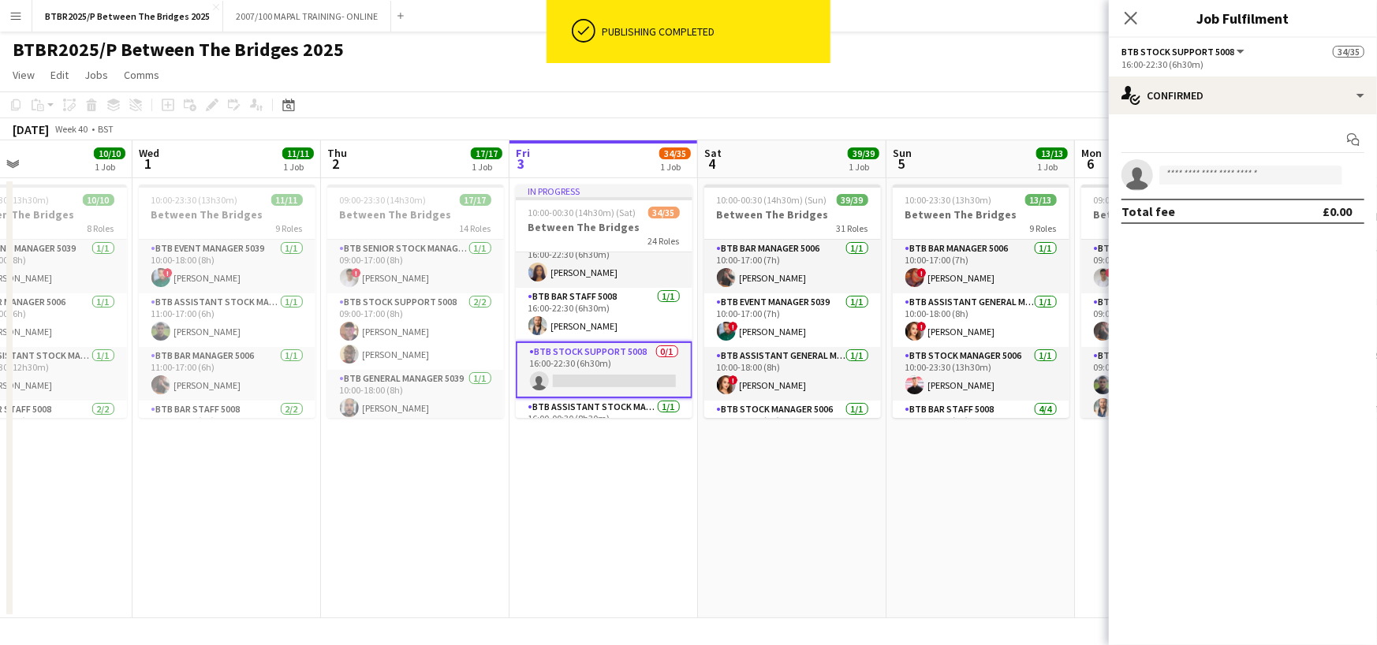
click at [1295, 165] on app-invite-slot "single-neutral-actions" at bounding box center [1243, 175] width 268 height 32
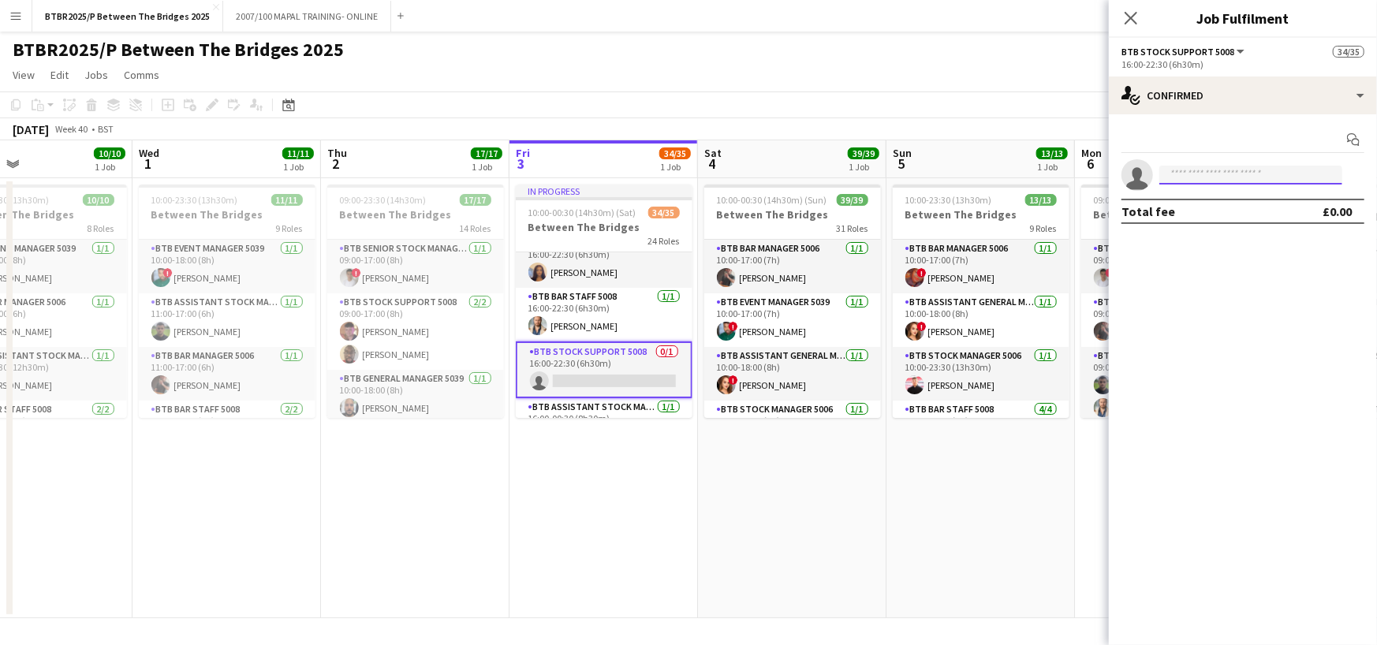
click at [1295, 166] on input at bounding box center [1250, 175] width 183 height 19
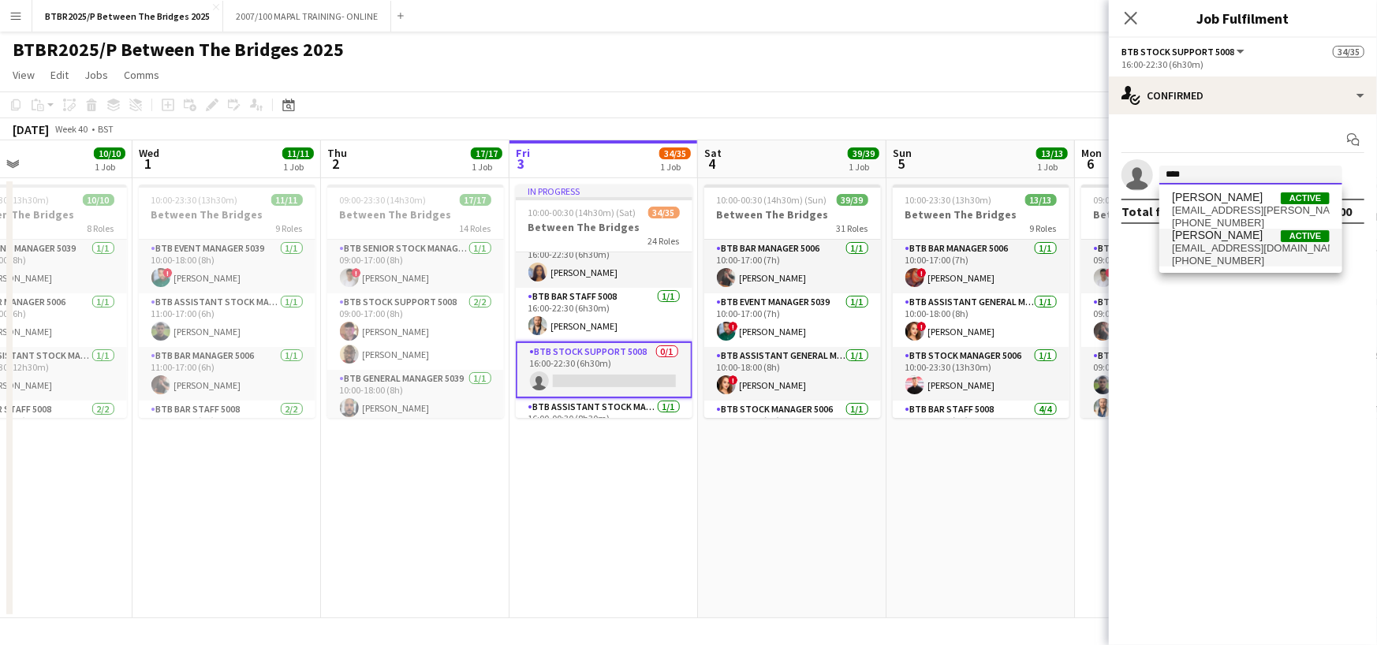
type input "****"
click at [1267, 237] on span "[PERSON_NAME] Active" at bounding box center [1251, 235] width 158 height 13
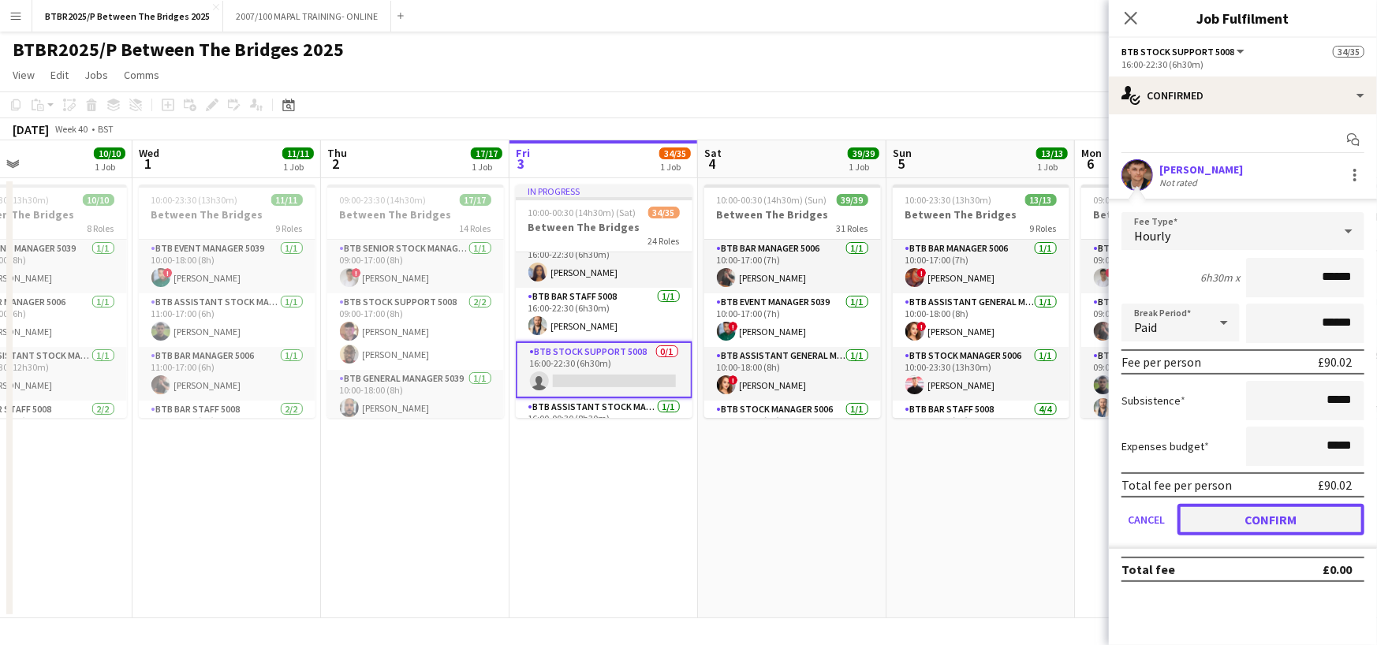
click at [1278, 512] on button "Confirm" at bounding box center [1271, 520] width 187 height 32
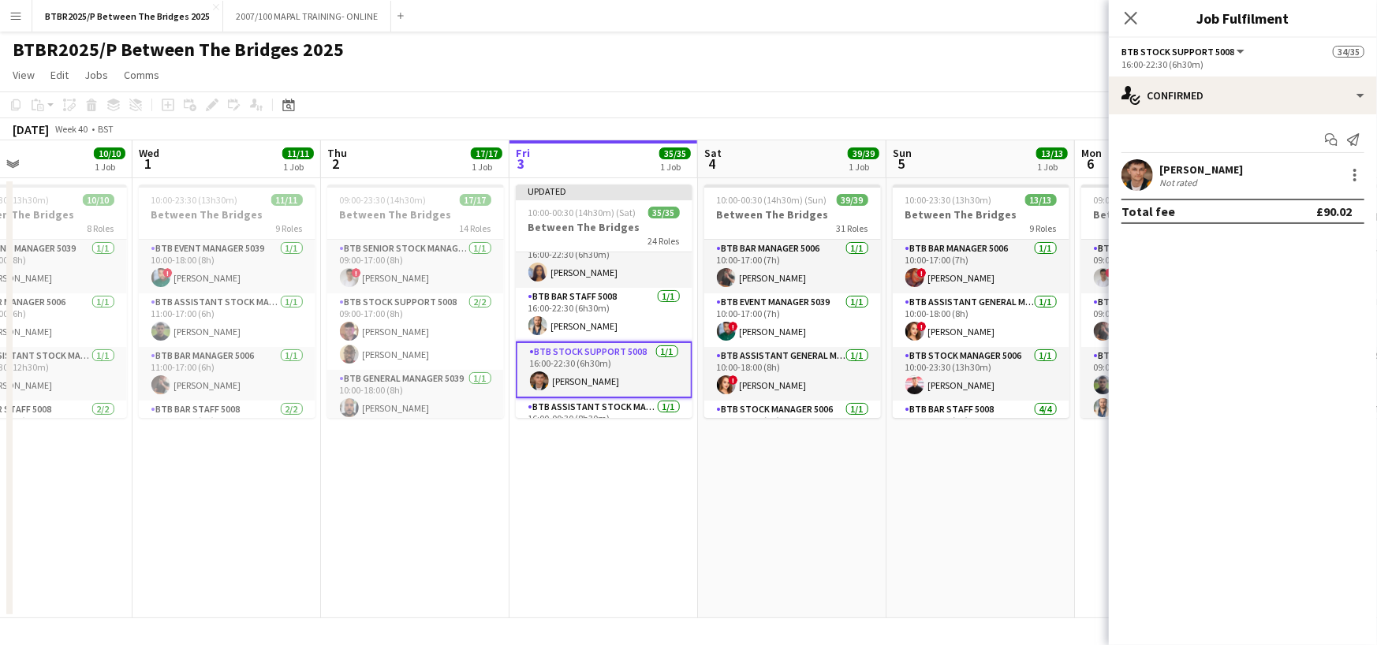
click at [1041, 74] on app-page-menu "View Day view expanded Day view collapsed Month view Date picker Jump to [DATE]…" at bounding box center [688, 77] width 1377 height 30
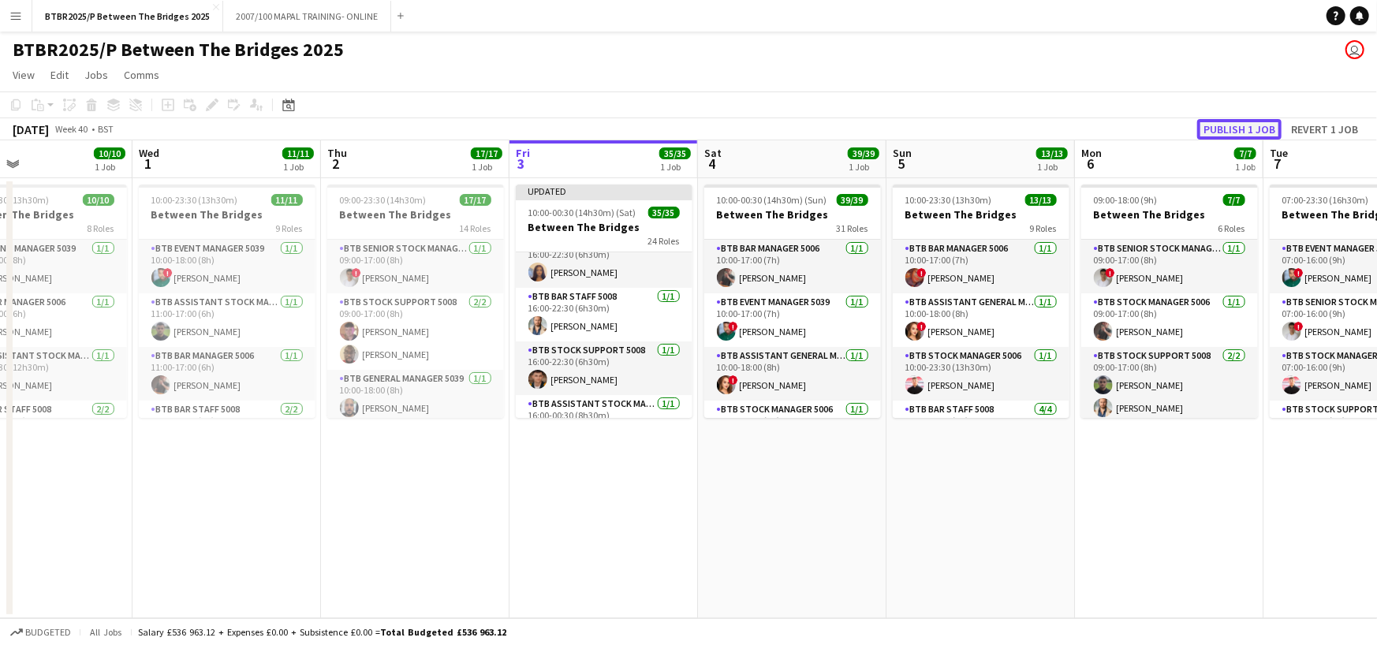
click at [1234, 135] on button "Publish 1 job" at bounding box center [1239, 129] width 84 height 21
click at [584, 75] on app-page-menu "View Day view expanded Day view collapsed Month view Date picker Jump to [DATE]…" at bounding box center [688, 77] width 1377 height 30
